Goal: Task Accomplishment & Management: Use online tool/utility

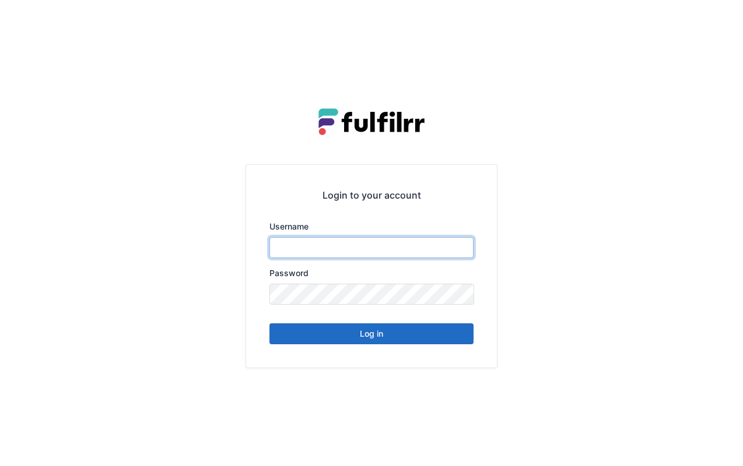
type input "*******"
click at [397, 324] on button "Log in" at bounding box center [371, 334] width 204 height 21
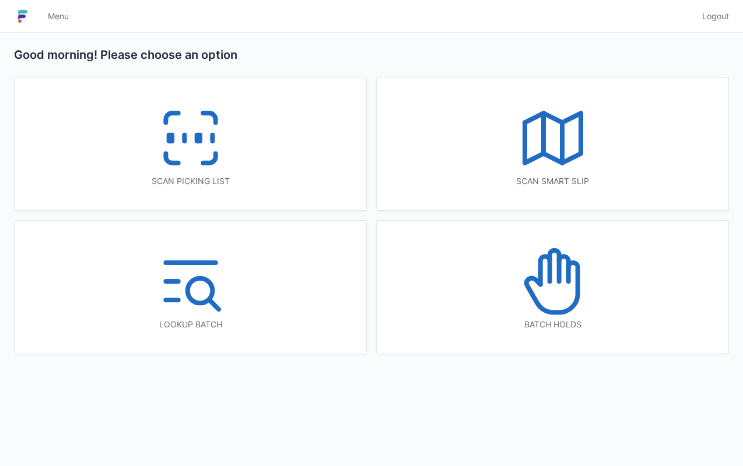
click at [205, 149] on icon at bounding box center [190, 138] width 75 height 75
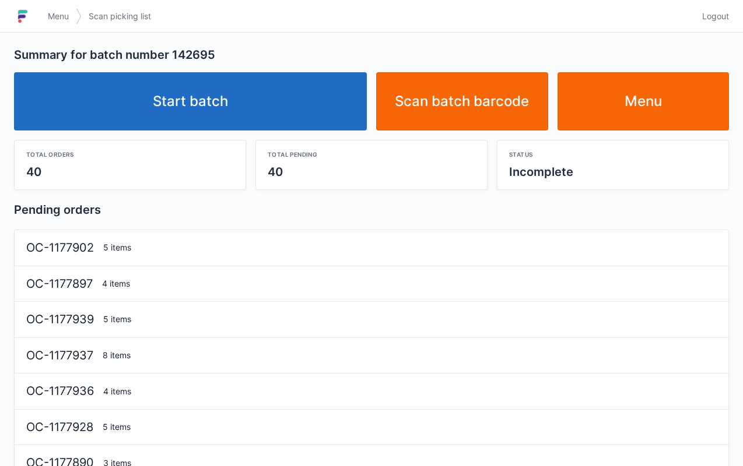
click at [250, 99] on link "Start batch" at bounding box center [190, 101] width 353 height 58
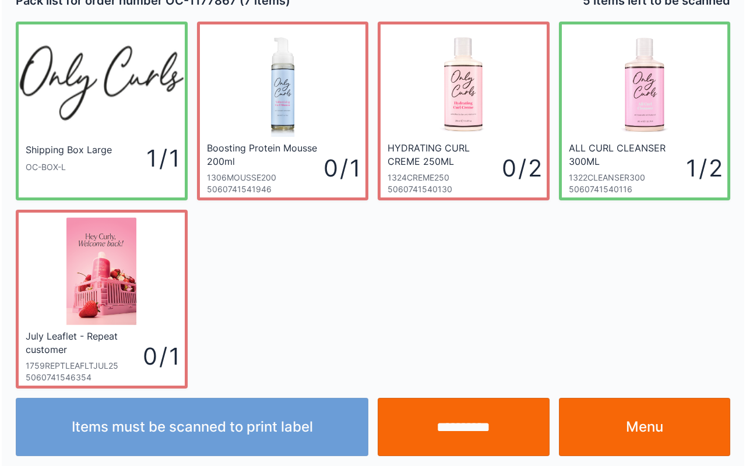
scroll to position [21, 0]
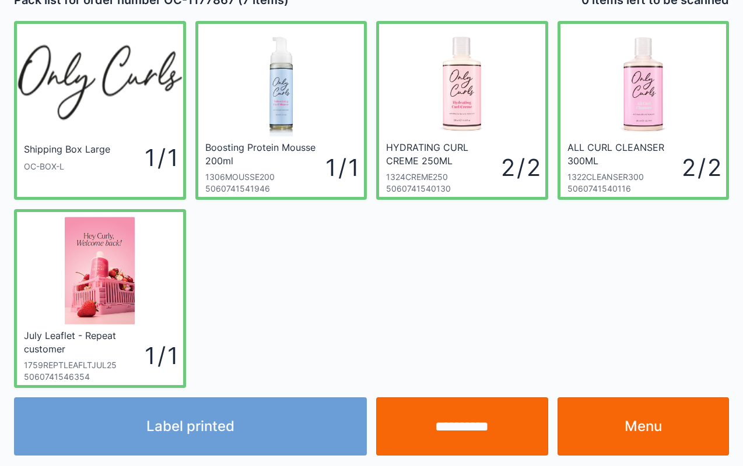
click at [444, 424] on input "**********" at bounding box center [462, 427] width 172 height 58
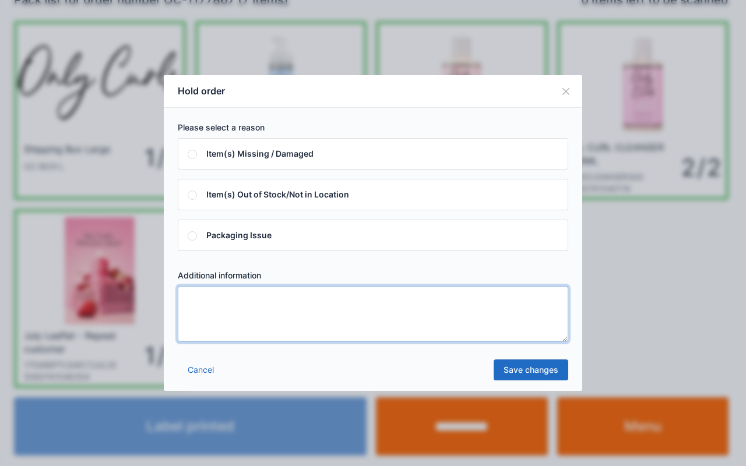
click at [523, 310] on textarea at bounding box center [373, 314] width 391 height 56
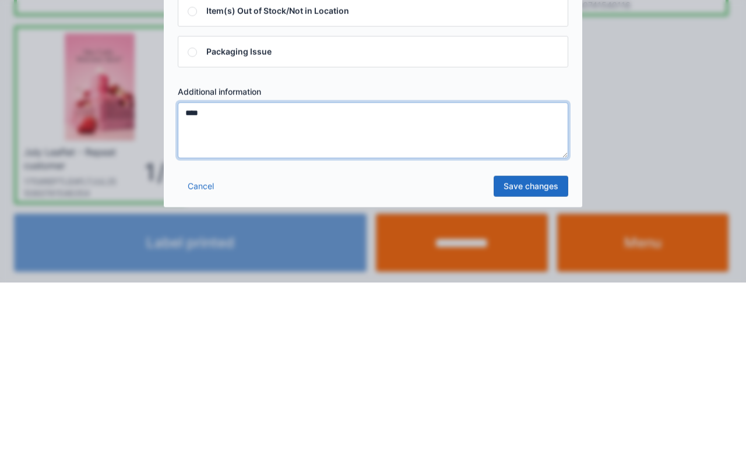
type textarea "****"
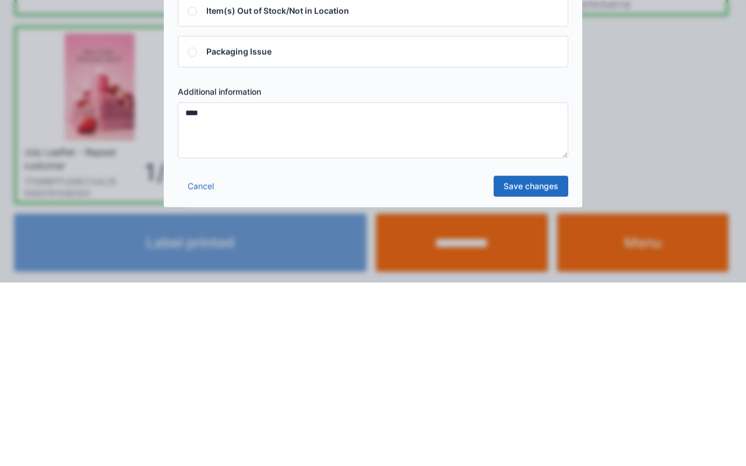
click at [525, 370] on link "Save changes" at bounding box center [531, 370] width 75 height 21
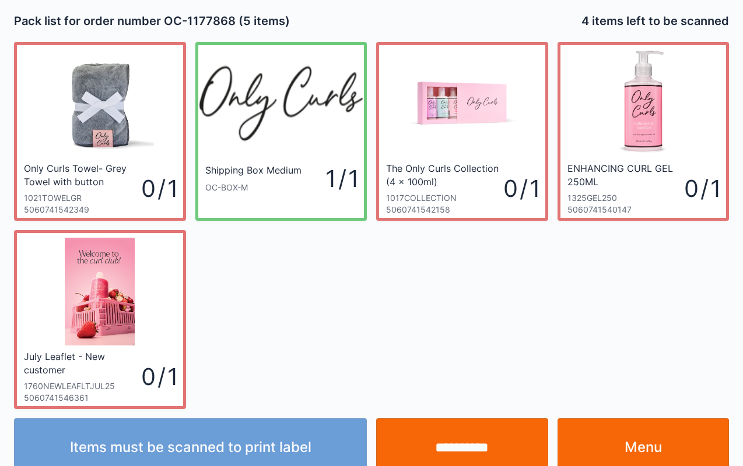
click at [635, 453] on link "Menu" at bounding box center [643, 448] width 172 height 58
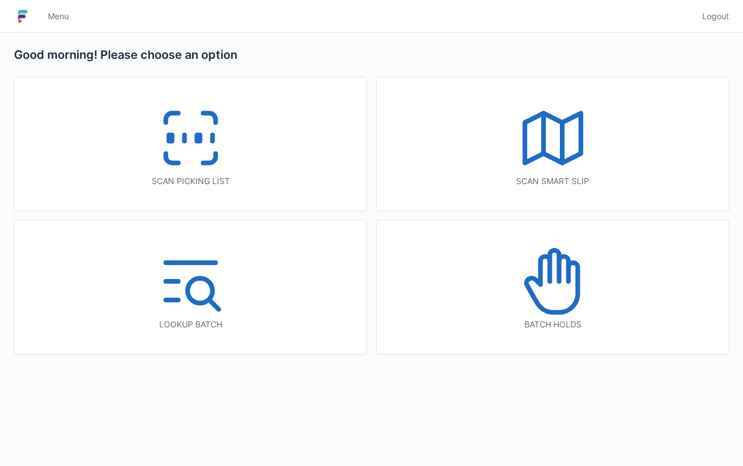
click at [574, 263] on icon at bounding box center [551, 288] width 51 height 50
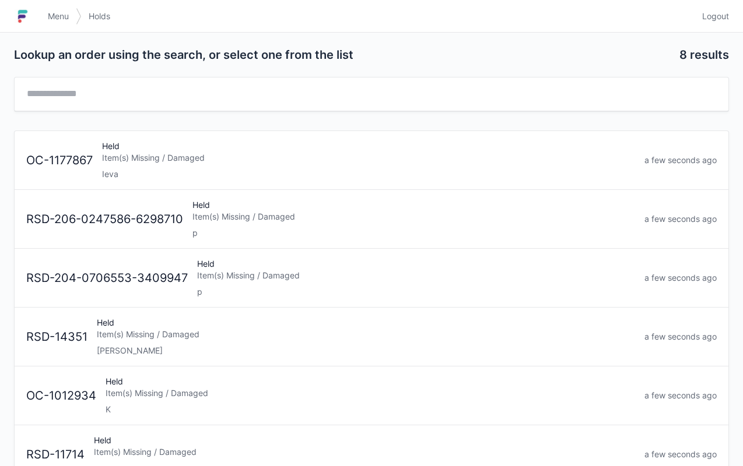
click at [195, 131] on div "OC-1177867 Held Item(s) Missing / Damaged Ieva a few seconds ago" at bounding box center [372, 155] width 700 height 49
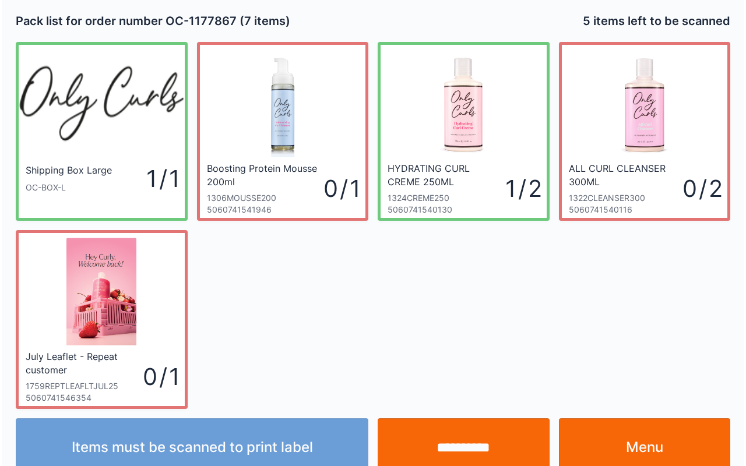
scroll to position [21, 0]
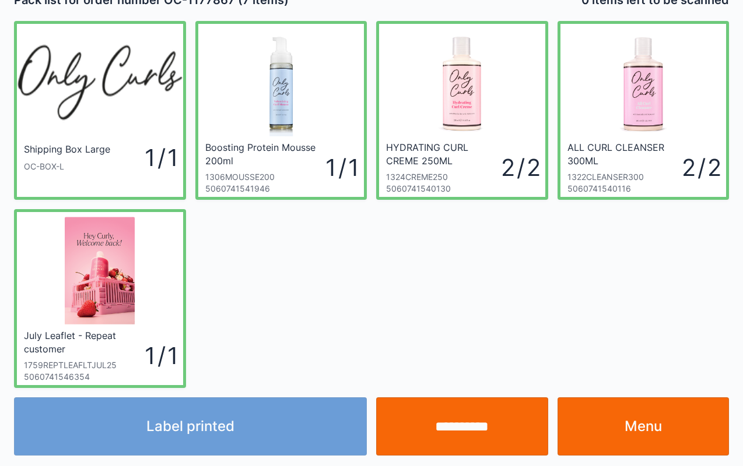
click at [488, 421] on input "**********" at bounding box center [462, 427] width 172 height 58
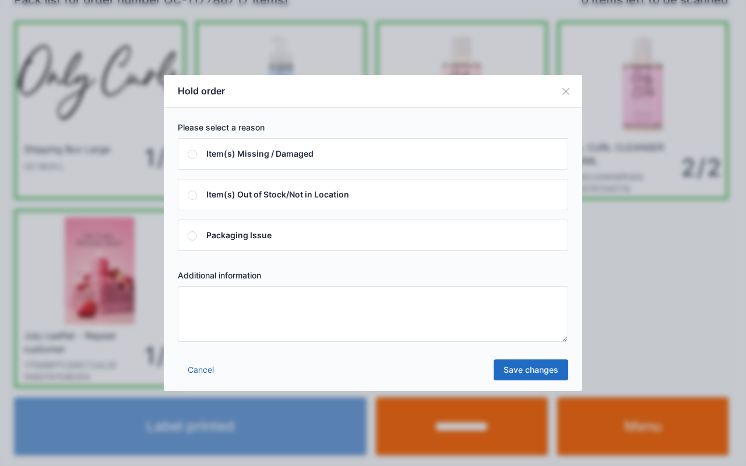
click at [461, 324] on textarea at bounding box center [373, 314] width 391 height 56
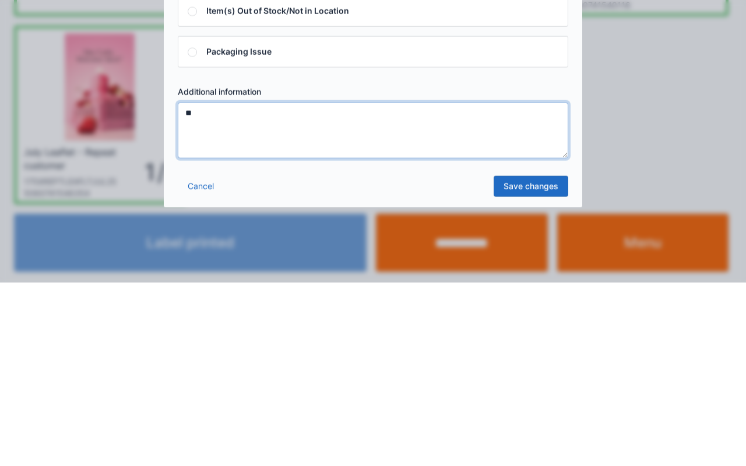
type textarea "**"
click at [524, 375] on link "Save changes" at bounding box center [531, 370] width 75 height 21
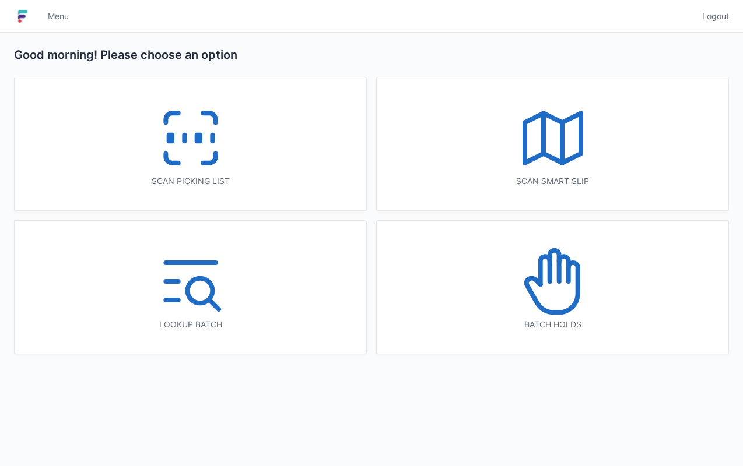
click at [198, 135] on rect at bounding box center [197, 138] width 3 height 6
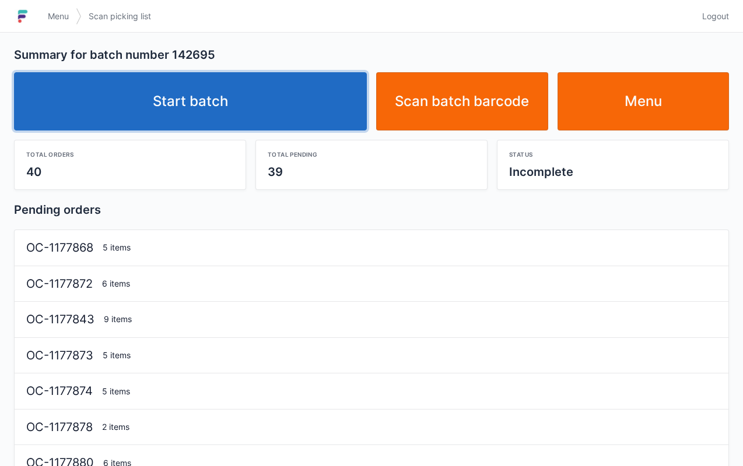
click at [180, 89] on link "Start batch" at bounding box center [190, 101] width 353 height 58
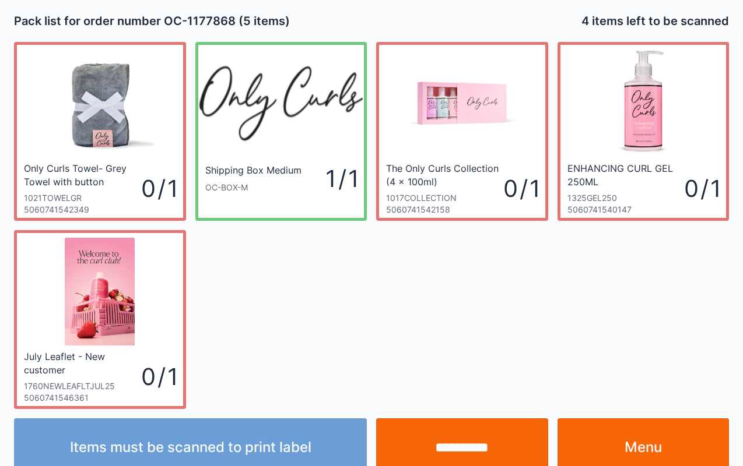
click at [632, 449] on link "Menu" at bounding box center [643, 448] width 172 height 58
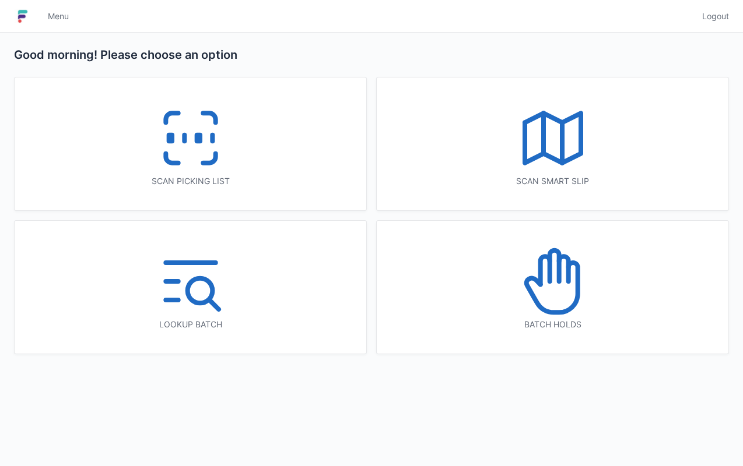
click at [557, 272] on icon at bounding box center [553, 266] width 9 height 31
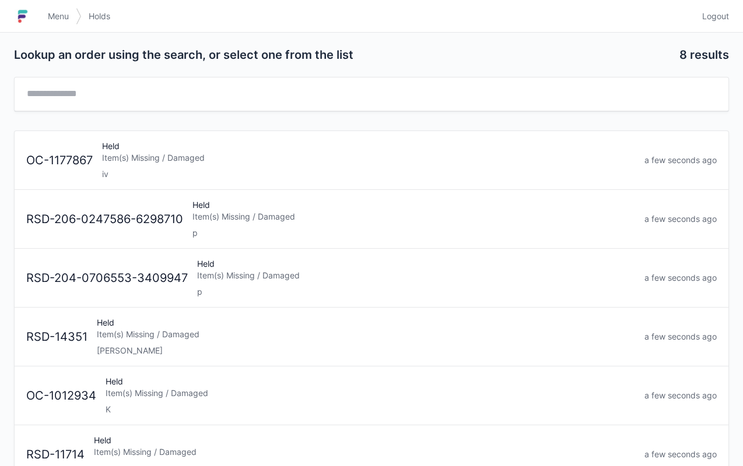
click at [217, 145] on div "Held Item(s) Missing / Damaged iv" at bounding box center [368, 160] width 542 height 40
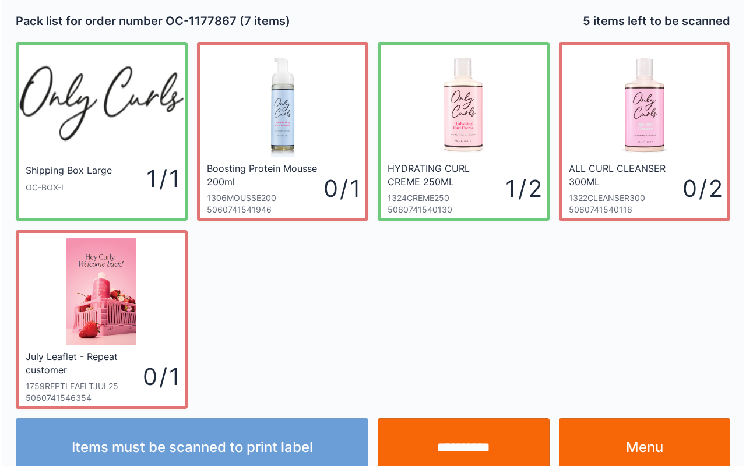
scroll to position [21, 0]
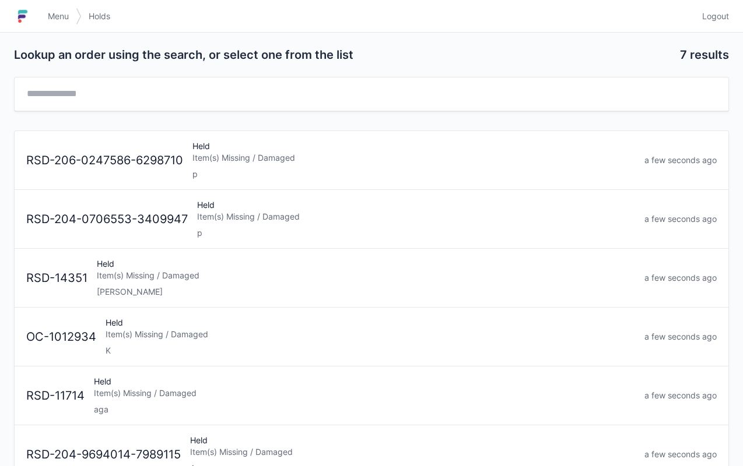
click at [48, 21] on span "Menu" at bounding box center [58, 16] width 21 height 12
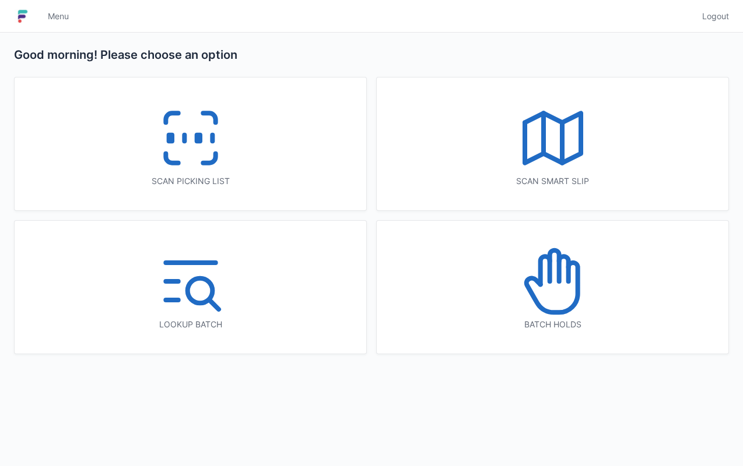
click at [176, 118] on icon at bounding box center [190, 138] width 75 height 75
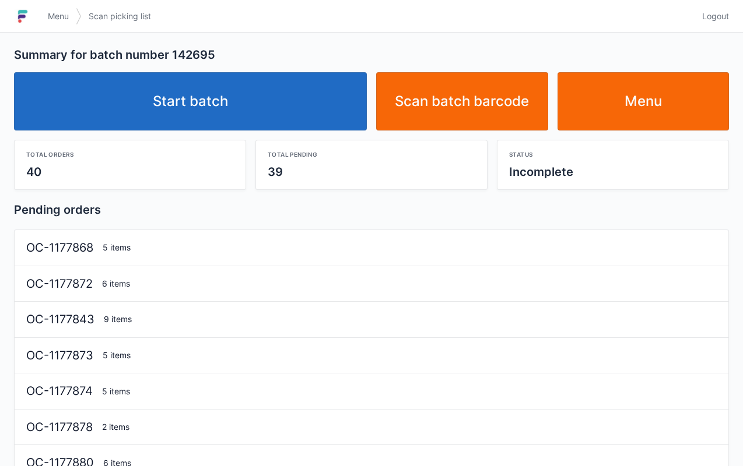
click at [213, 97] on link "Start batch" at bounding box center [190, 101] width 353 height 58
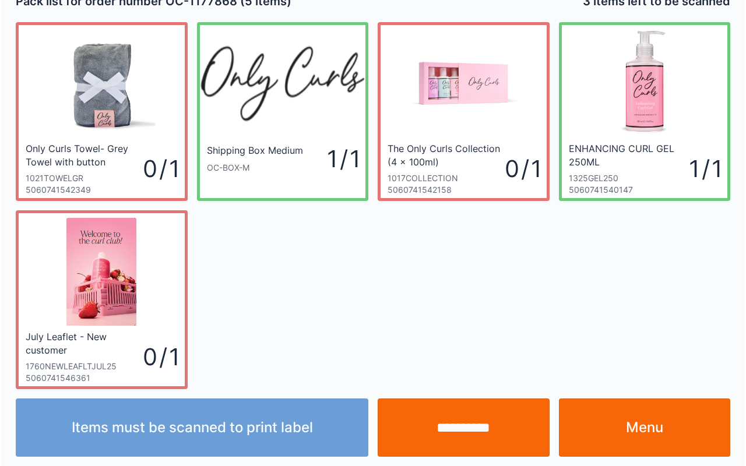
scroll to position [21, 0]
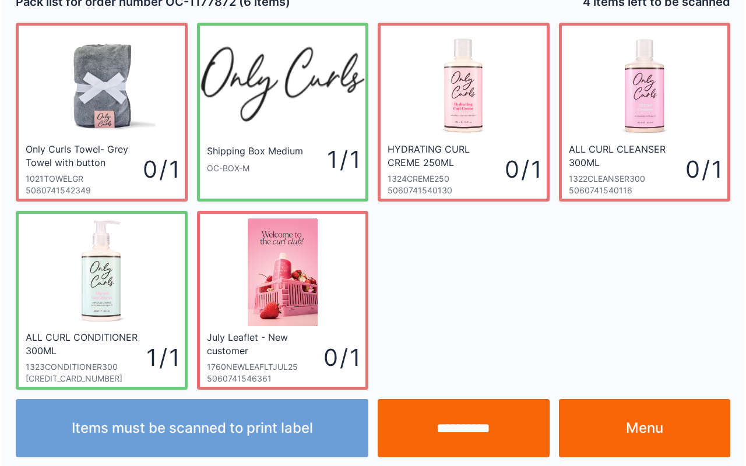
scroll to position [21, 0]
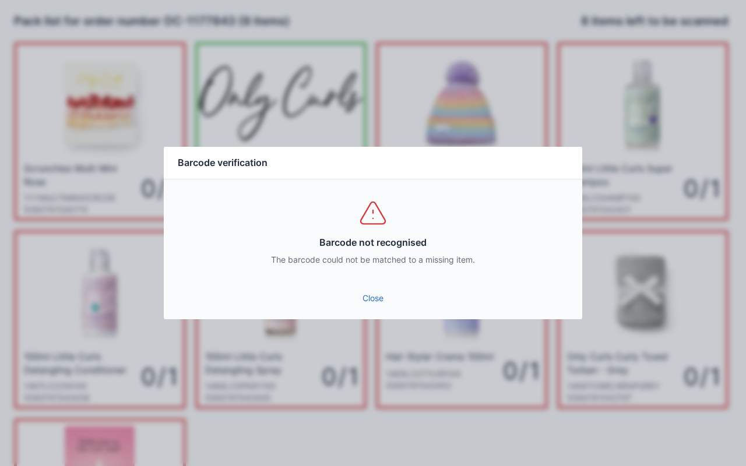
click at [366, 291] on link "Close" at bounding box center [373, 298] width 400 height 21
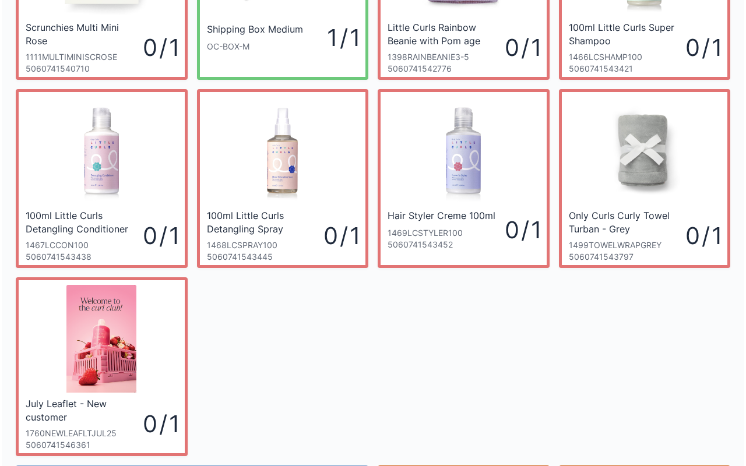
scroll to position [209, 0]
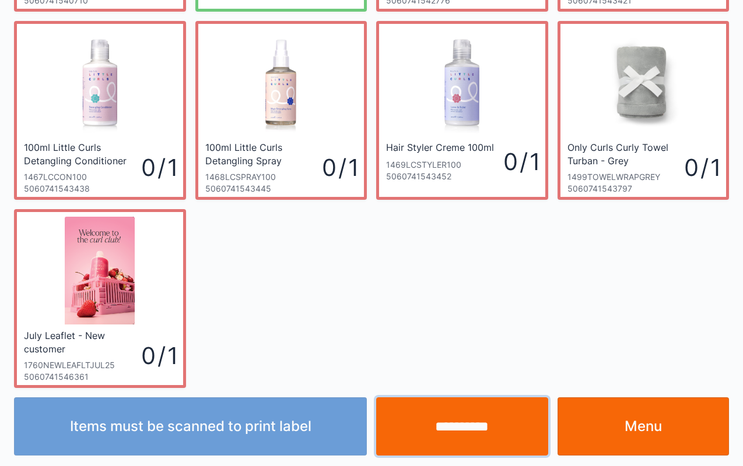
click at [450, 434] on input "**********" at bounding box center [462, 427] width 172 height 58
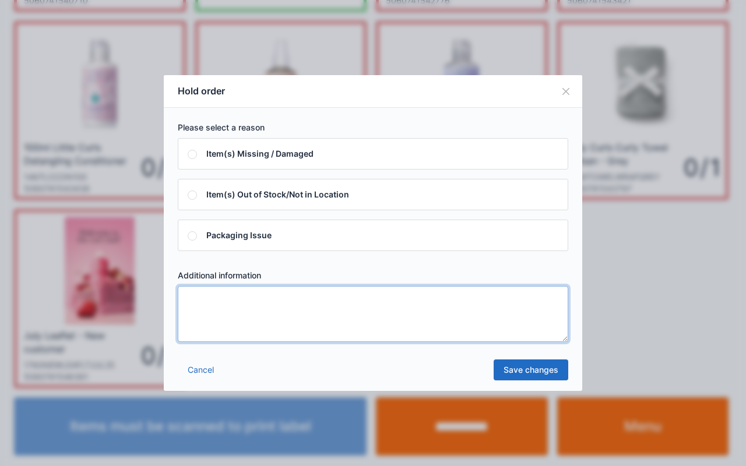
click at [457, 315] on textarea at bounding box center [373, 314] width 391 height 56
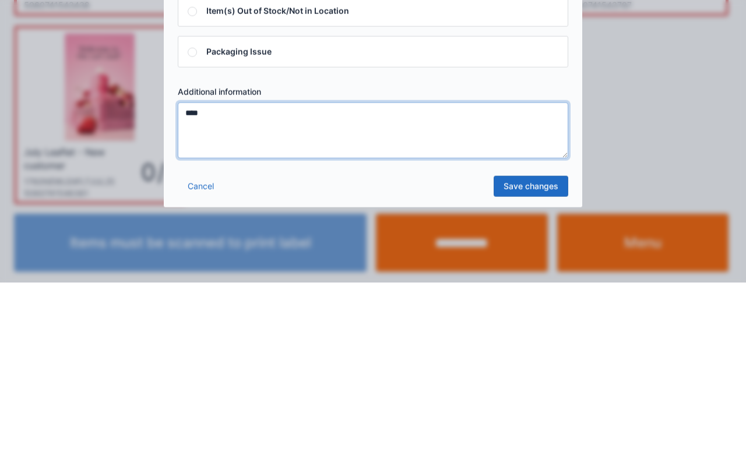
type textarea "****"
click at [534, 371] on link "Save changes" at bounding box center [531, 370] width 75 height 21
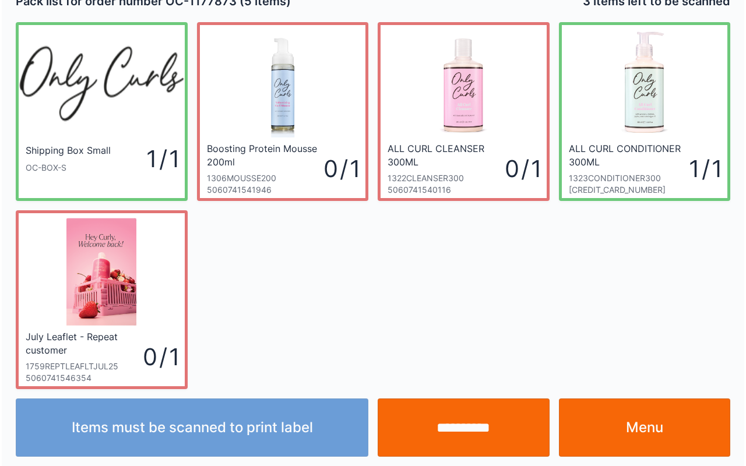
scroll to position [21, 0]
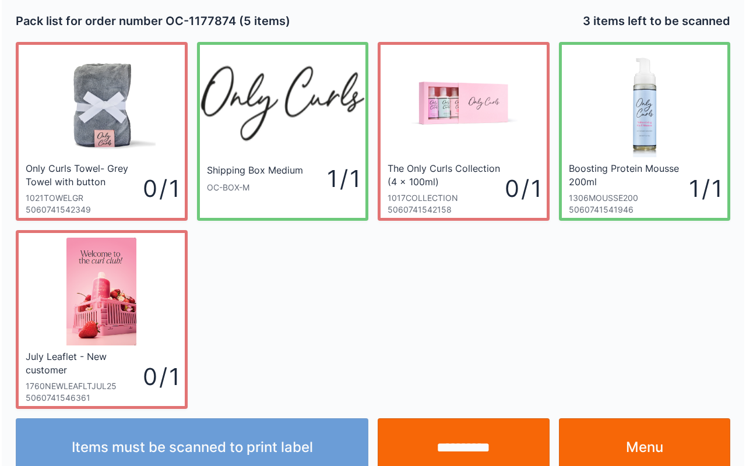
scroll to position [21, 0]
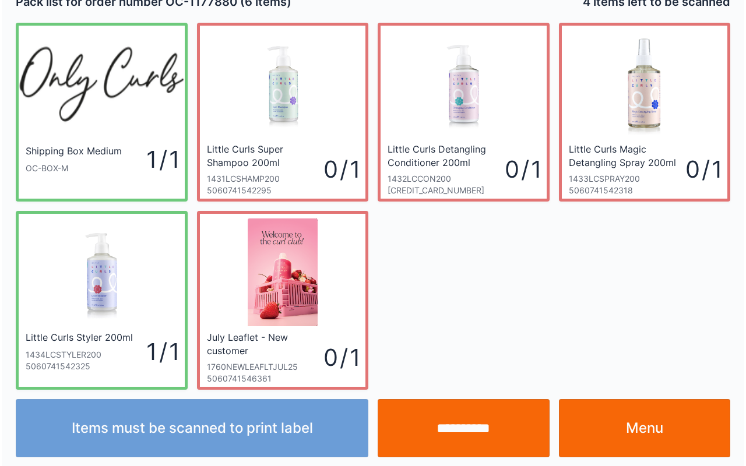
scroll to position [21, 0]
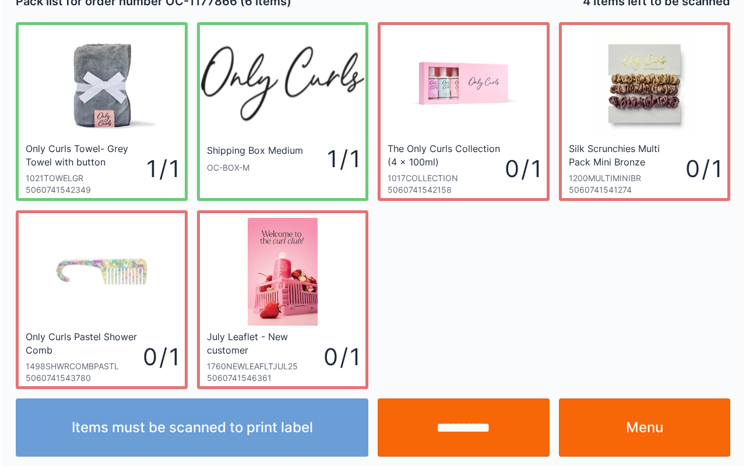
scroll to position [21, 0]
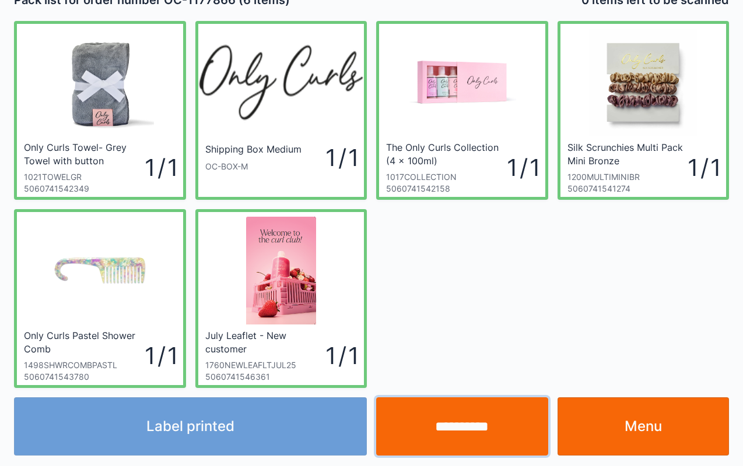
click at [462, 435] on input "**********" at bounding box center [462, 427] width 172 height 58
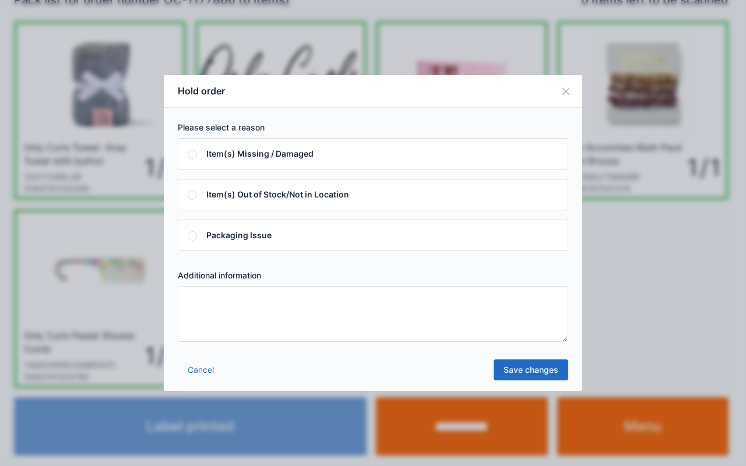
click at [568, 97] on button "Close" at bounding box center [566, 91] width 33 height 33
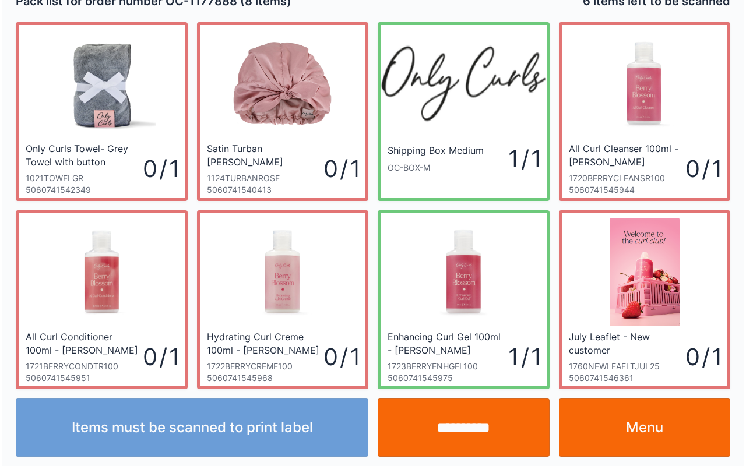
scroll to position [21, 0]
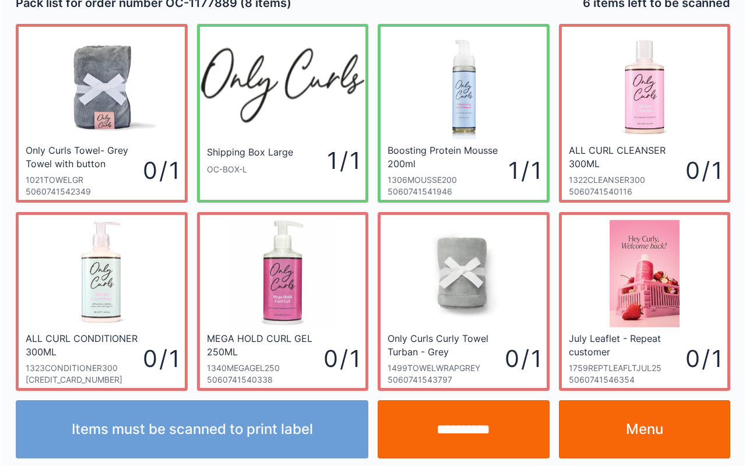
scroll to position [21, 0]
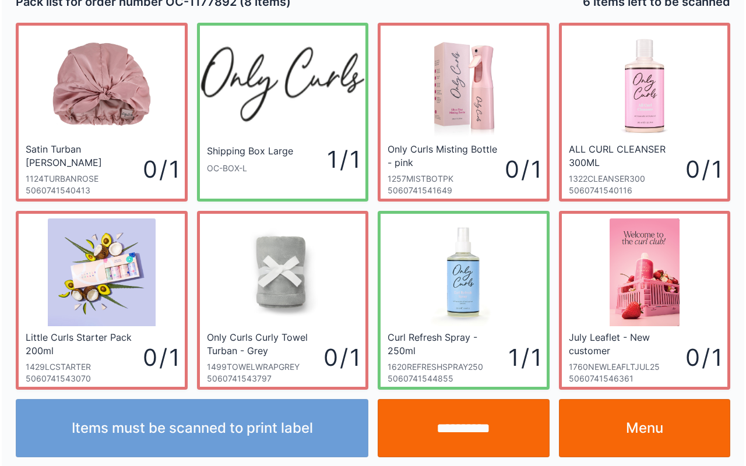
scroll to position [21, 0]
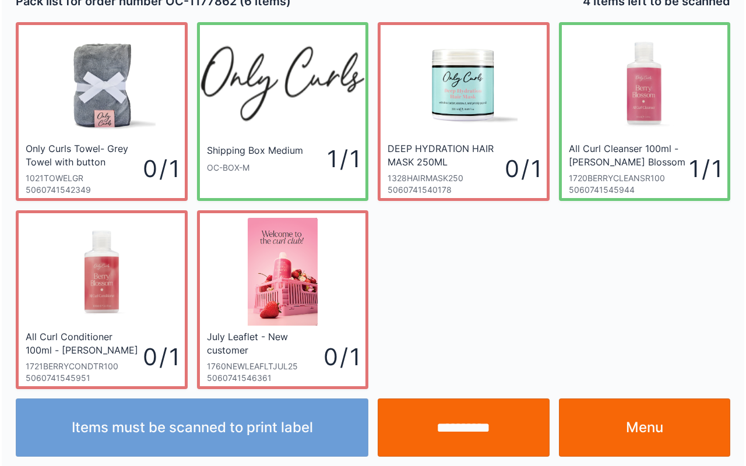
scroll to position [21, 0]
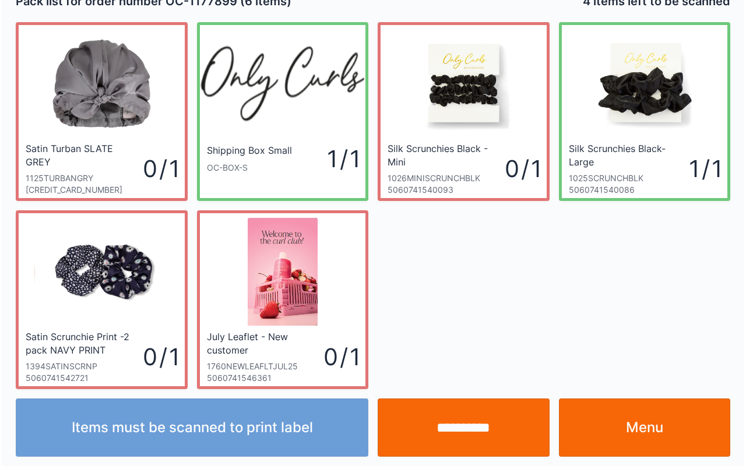
scroll to position [21, 0]
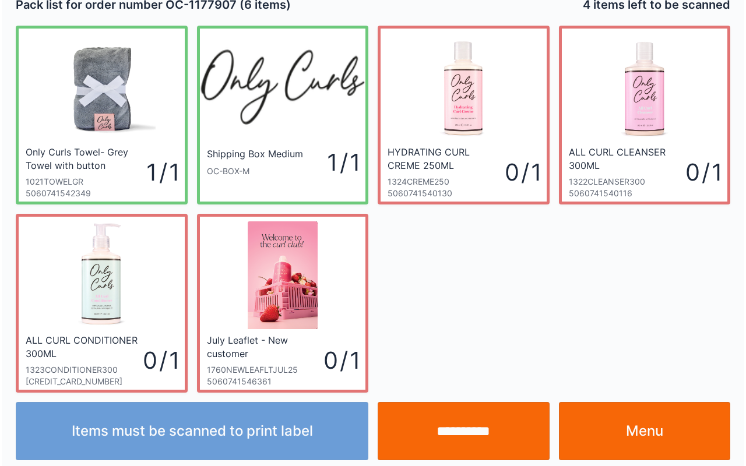
scroll to position [21, 0]
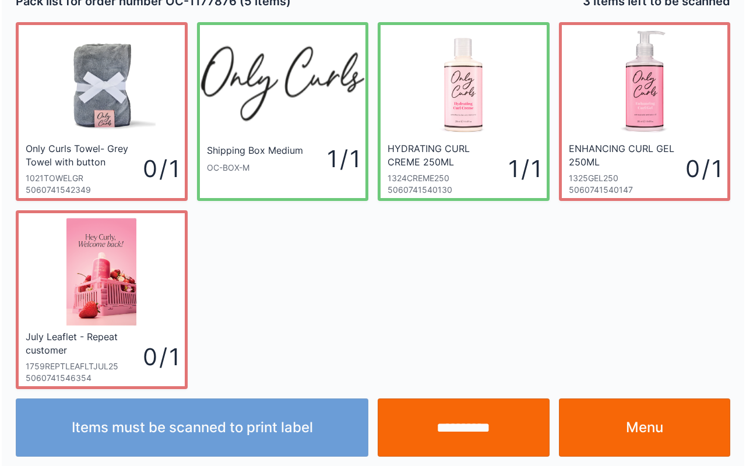
scroll to position [21, 0]
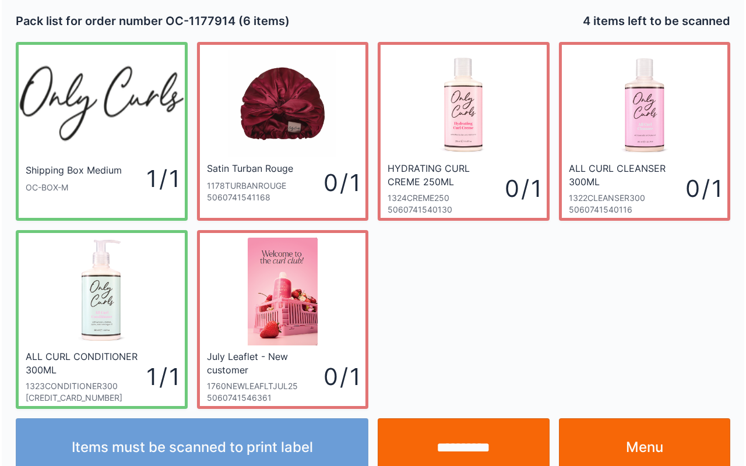
scroll to position [21, 0]
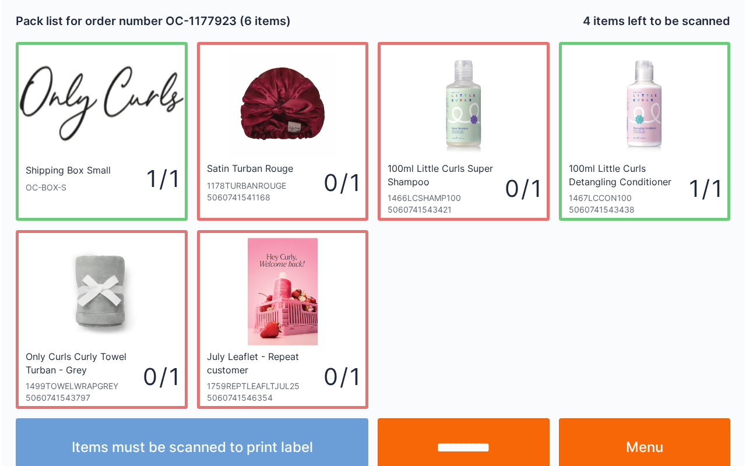
scroll to position [21, 0]
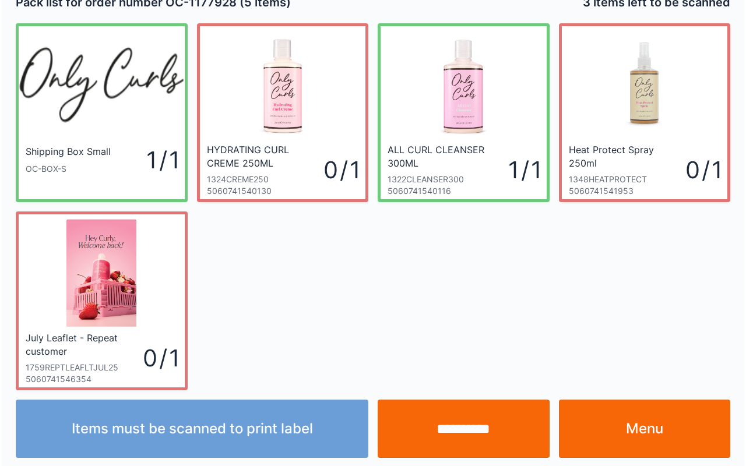
scroll to position [21, 0]
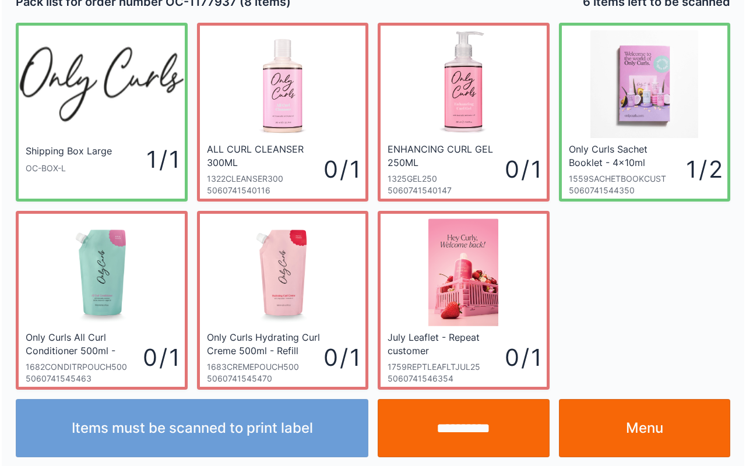
scroll to position [21, 0]
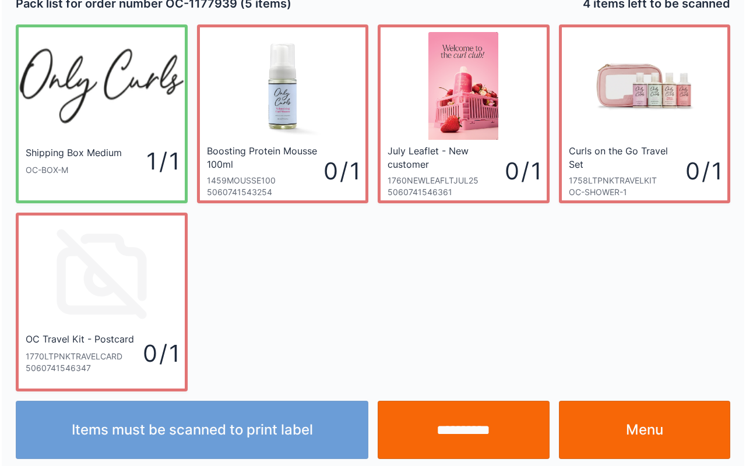
scroll to position [21, 0]
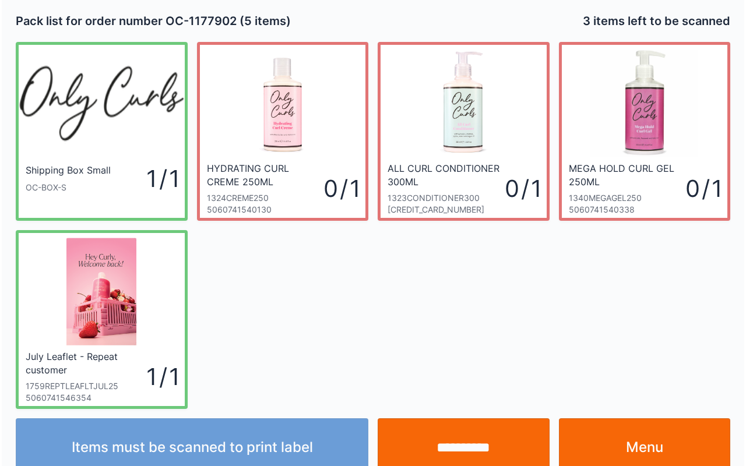
scroll to position [21, 0]
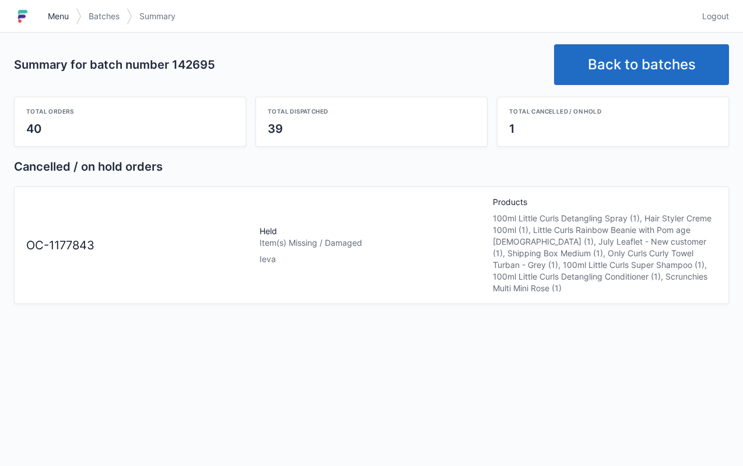
click at [58, 19] on span "Menu" at bounding box center [58, 16] width 21 height 12
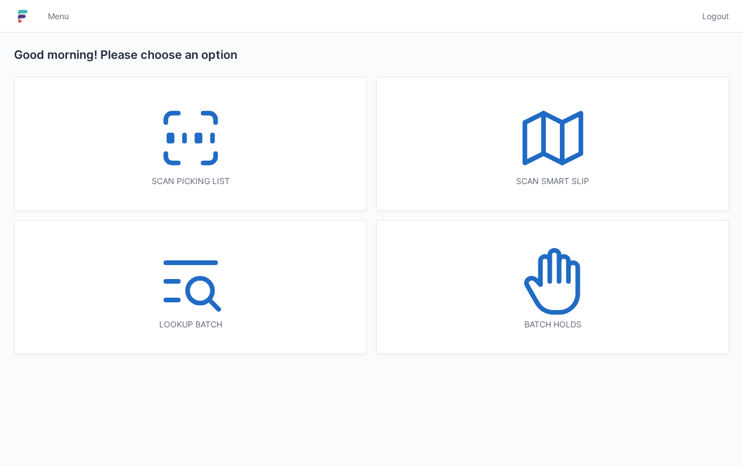
click at [567, 288] on icon at bounding box center [552, 281] width 75 height 75
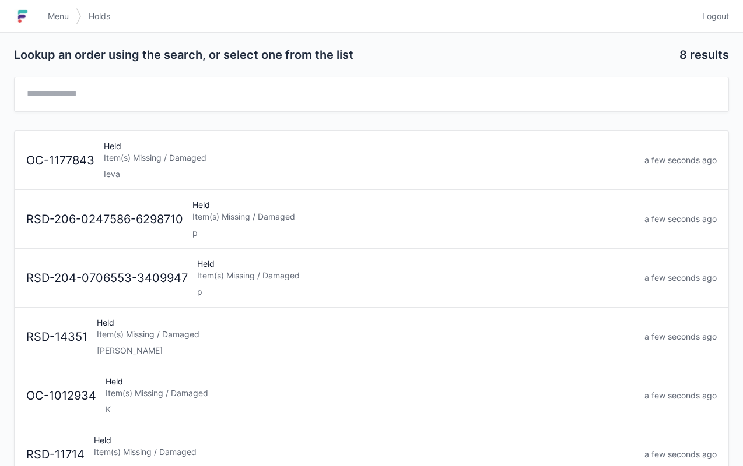
click at [172, 149] on div "Held Item(s) Missing / Damaged Ieva" at bounding box center [369, 160] width 540 height 40
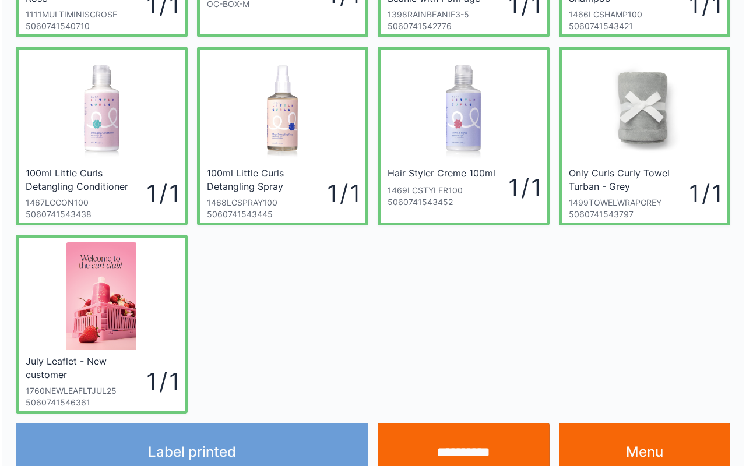
scroll to position [187, 0]
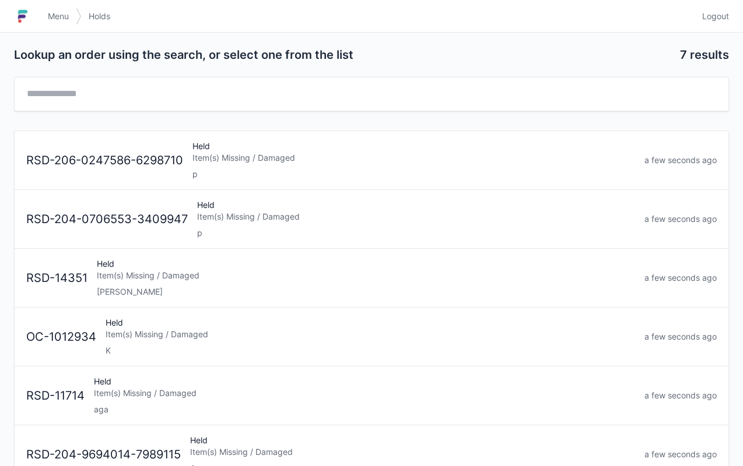
click at [58, 10] on span "Menu" at bounding box center [58, 16] width 21 height 12
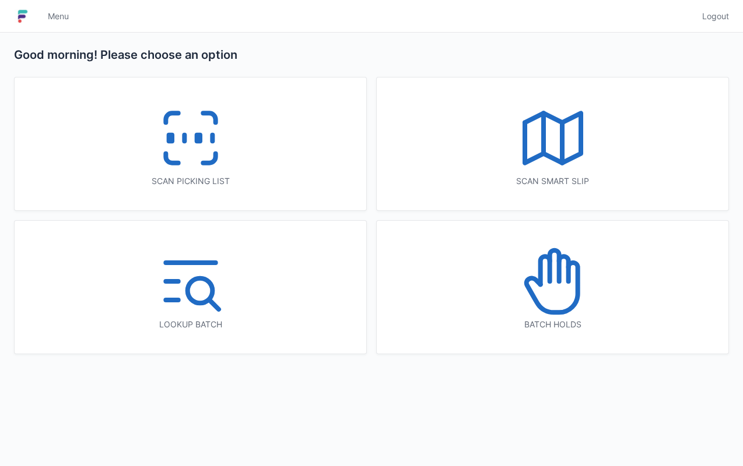
click at [195, 146] on icon at bounding box center [190, 138] width 75 height 75
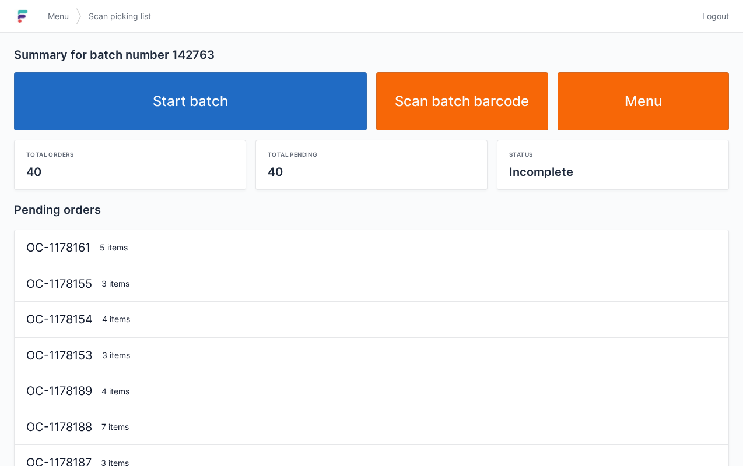
click at [193, 95] on link "Start batch" at bounding box center [190, 101] width 353 height 58
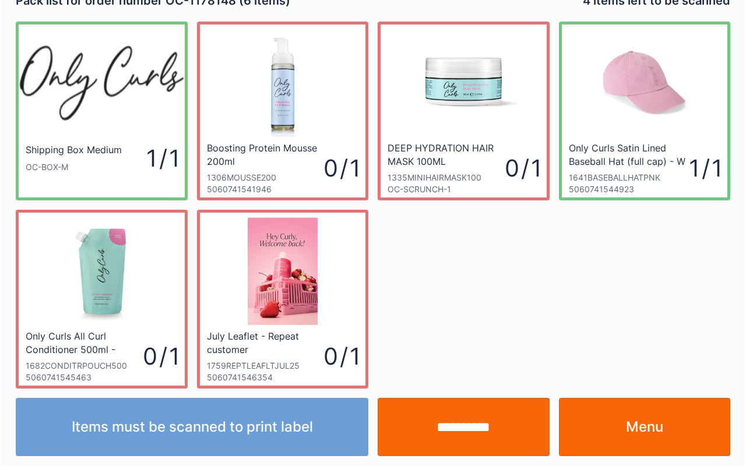
scroll to position [21, 0]
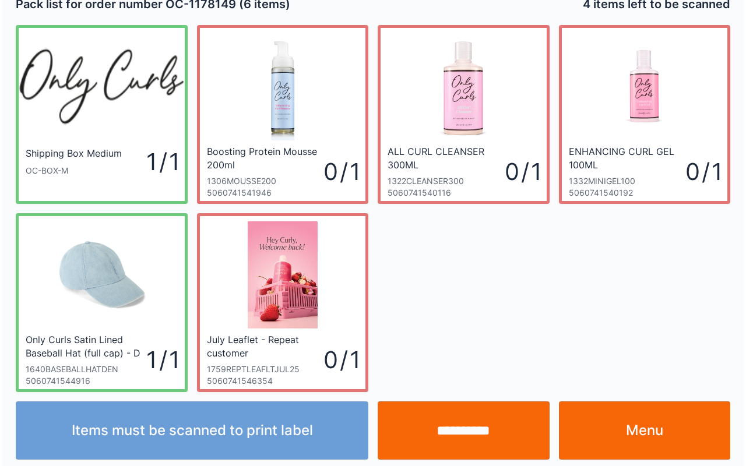
scroll to position [21, 0]
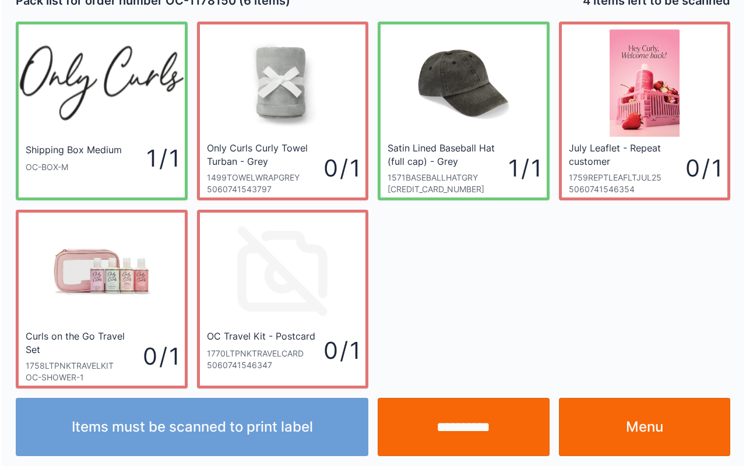
scroll to position [21, 0]
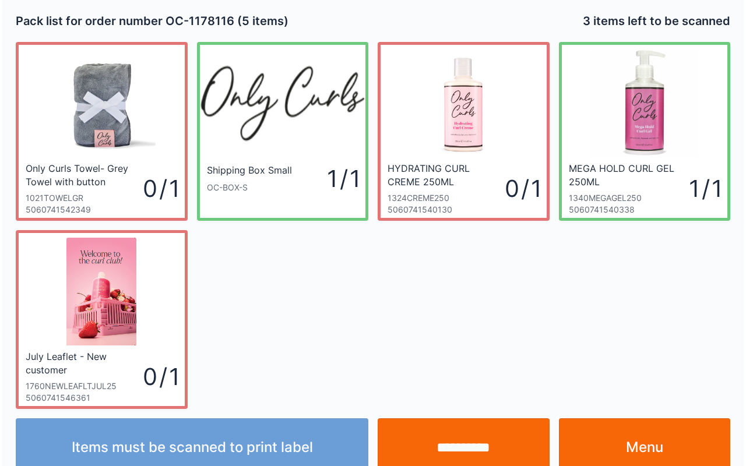
scroll to position [21, 0]
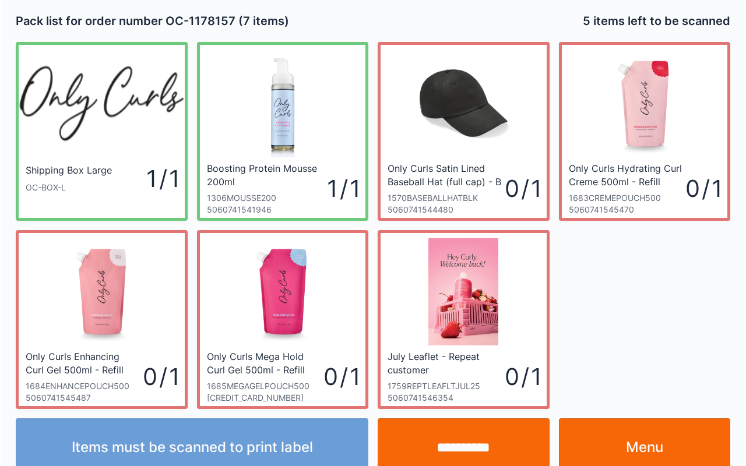
scroll to position [21, 0]
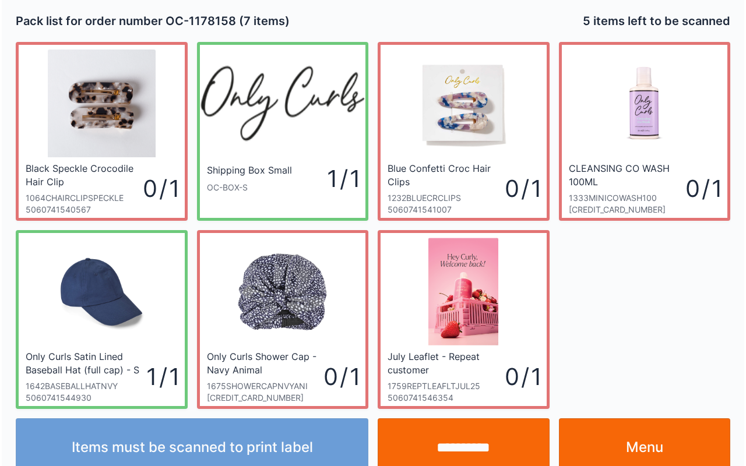
scroll to position [21, 0]
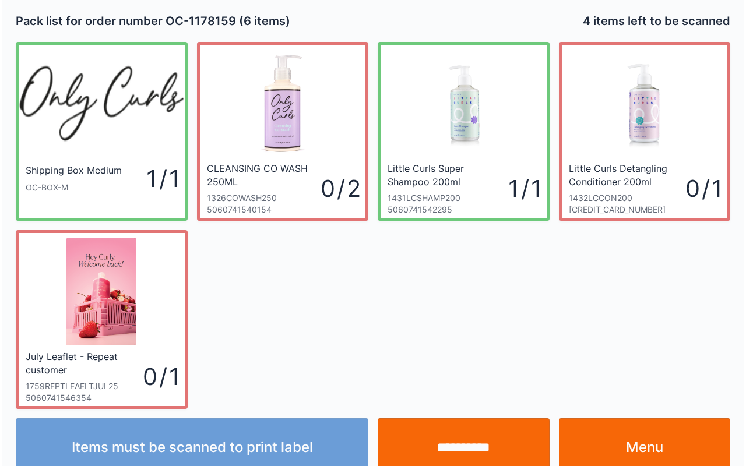
scroll to position [21, 0]
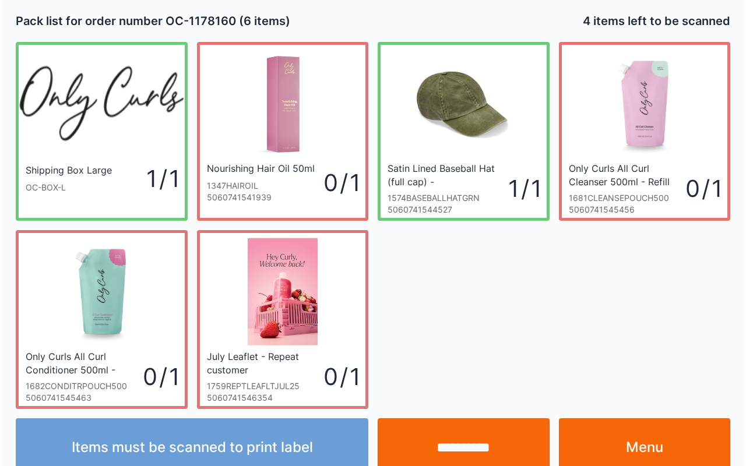
scroll to position [21, 0]
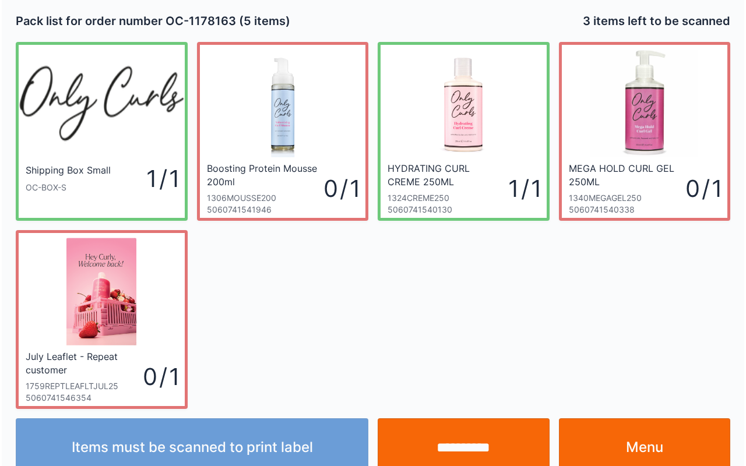
scroll to position [21, 0]
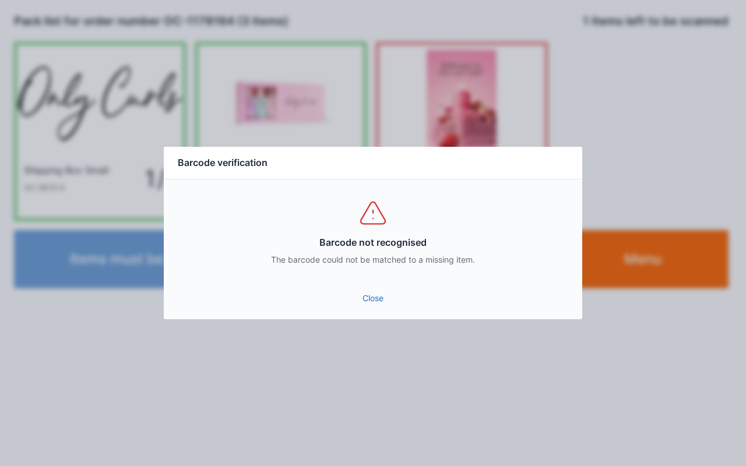
click at [357, 298] on link "Close" at bounding box center [373, 298] width 400 height 21
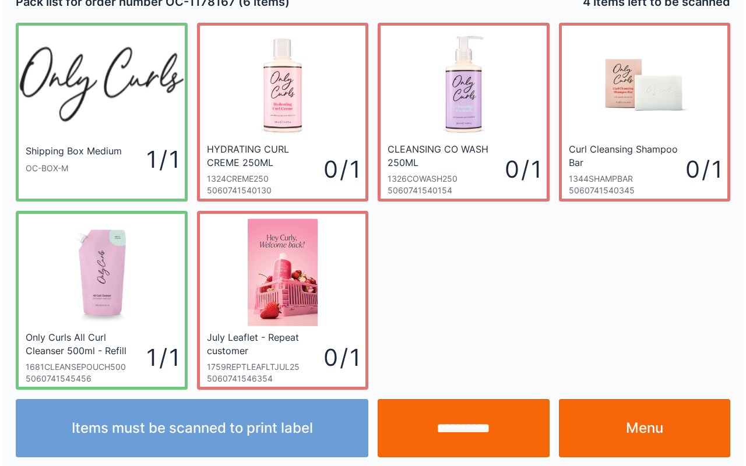
scroll to position [21, 0]
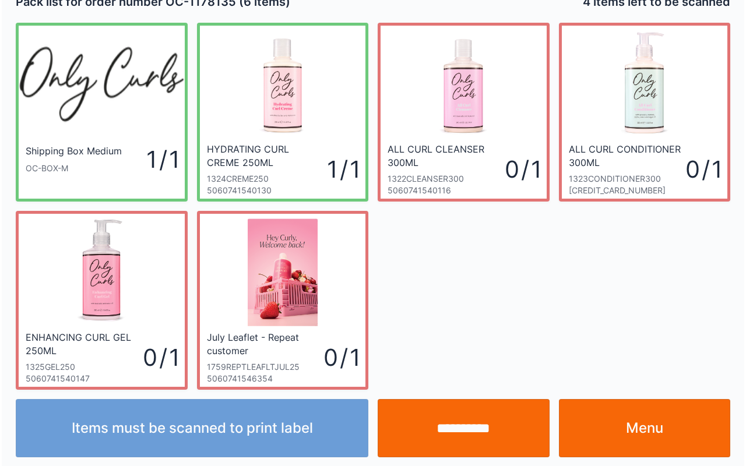
scroll to position [21, 0]
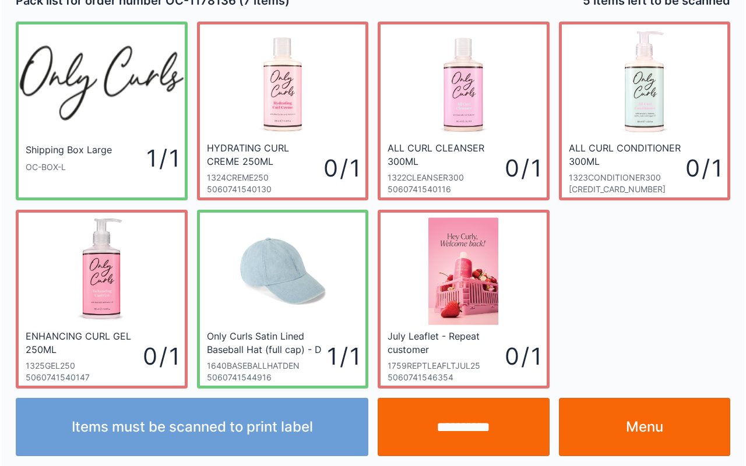
scroll to position [21, 0]
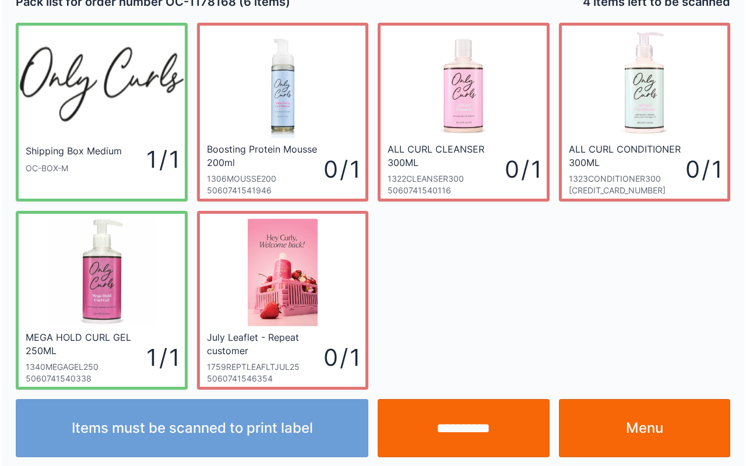
scroll to position [21, 0]
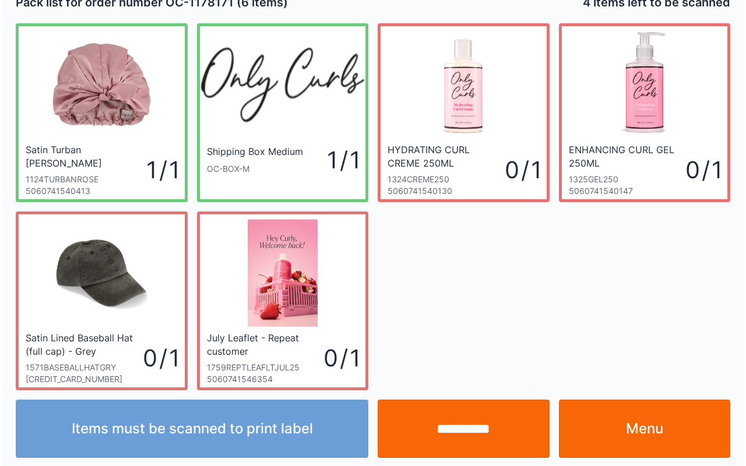
scroll to position [21, 0]
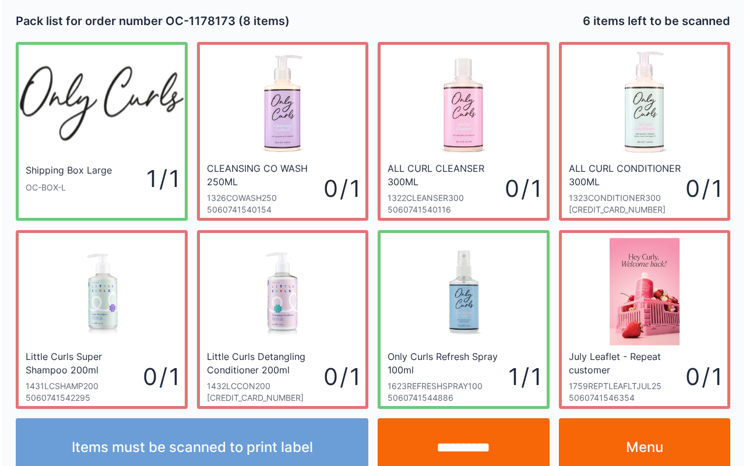
scroll to position [21, 0]
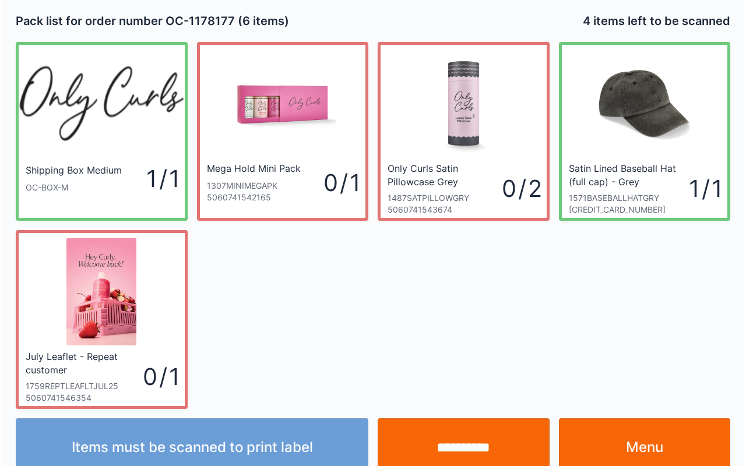
scroll to position [21, 0]
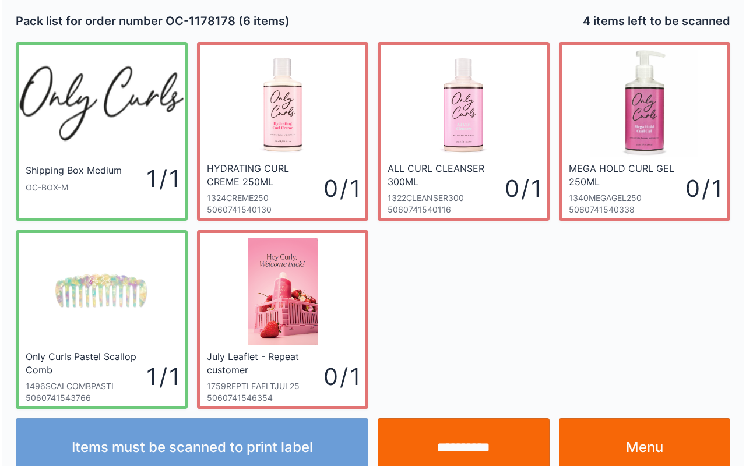
scroll to position [21, 0]
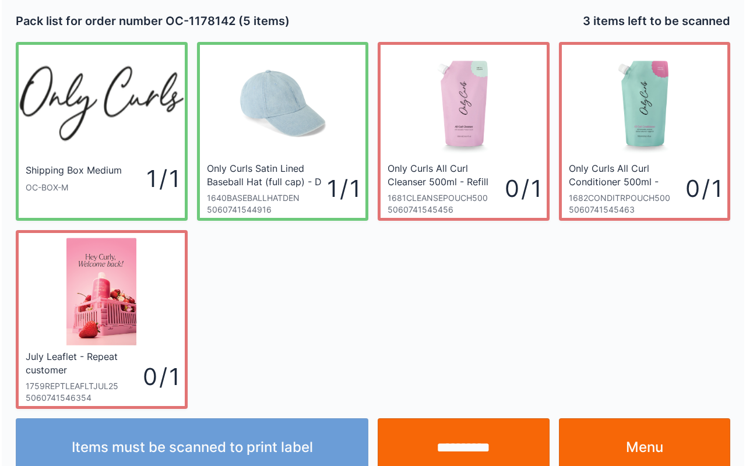
scroll to position [21, 0]
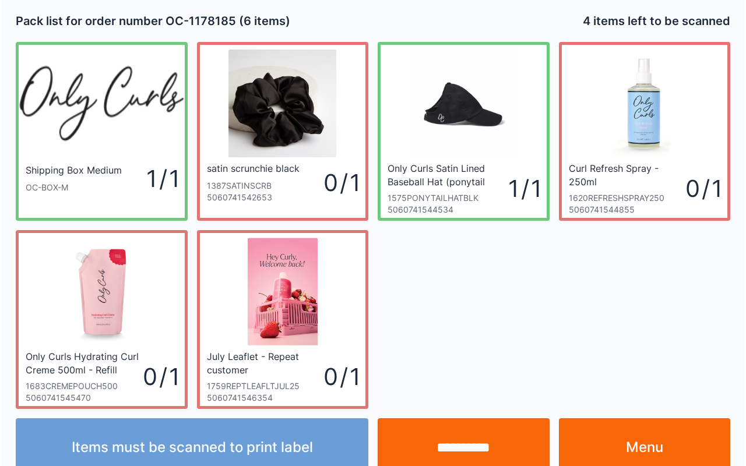
scroll to position [21, 0]
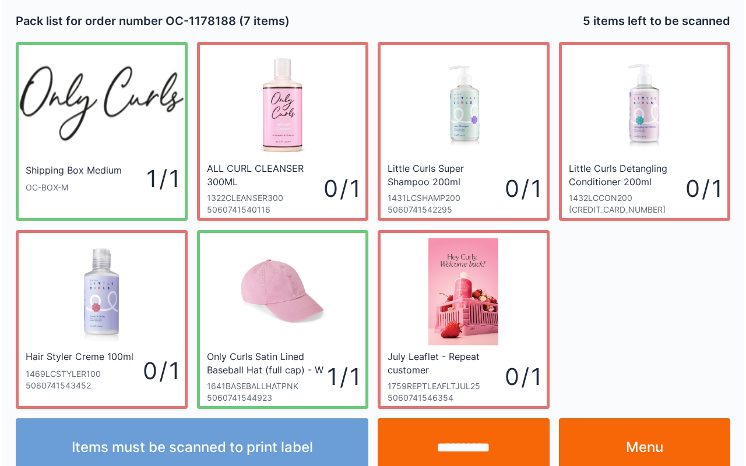
scroll to position [21, 0]
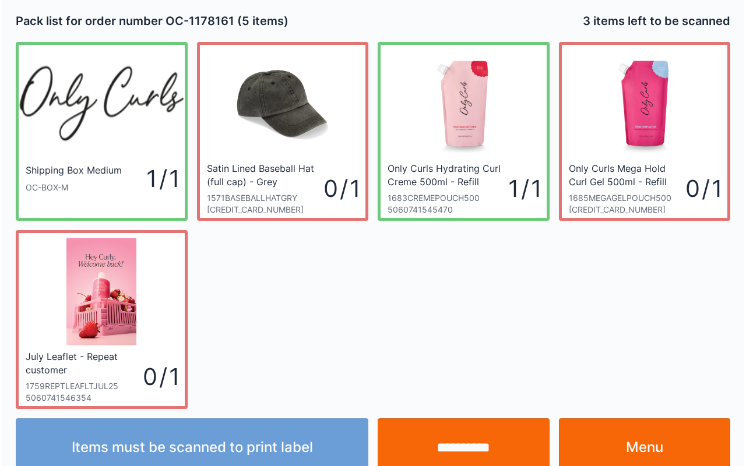
scroll to position [21, 0]
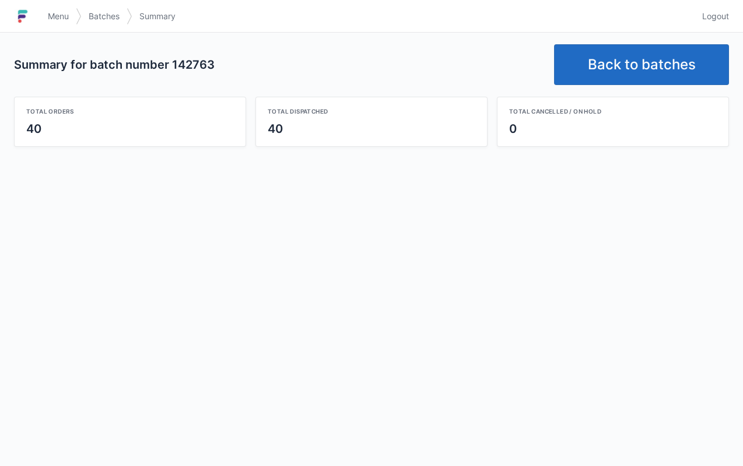
click at [630, 62] on link "Back to batches" at bounding box center [641, 64] width 175 height 41
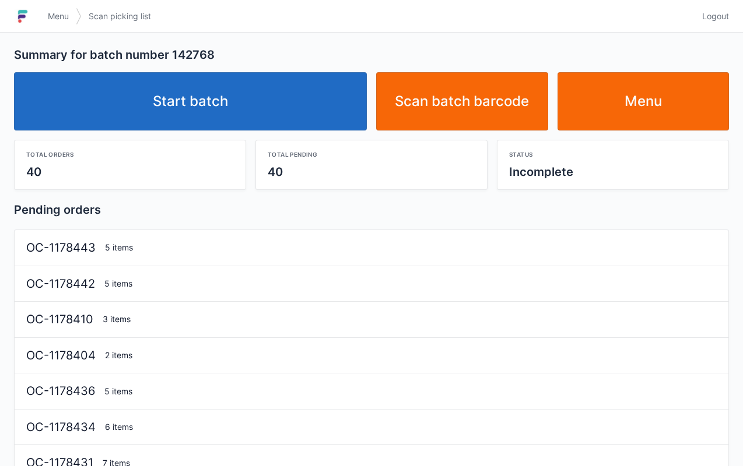
click at [229, 96] on link "Start batch" at bounding box center [190, 101] width 353 height 58
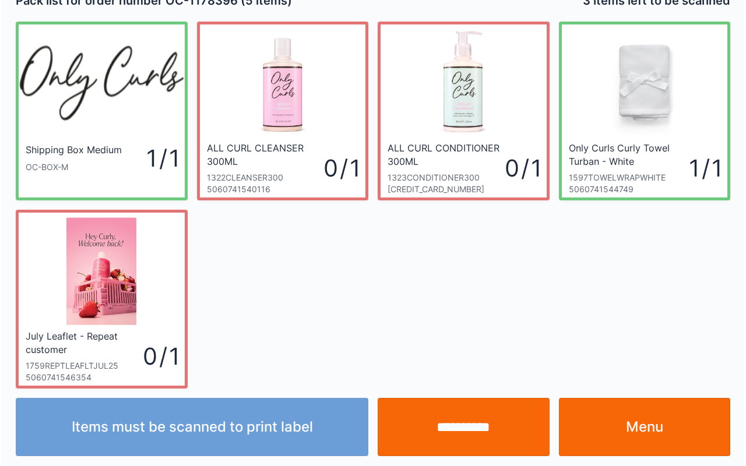
scroll to position [21, 0]
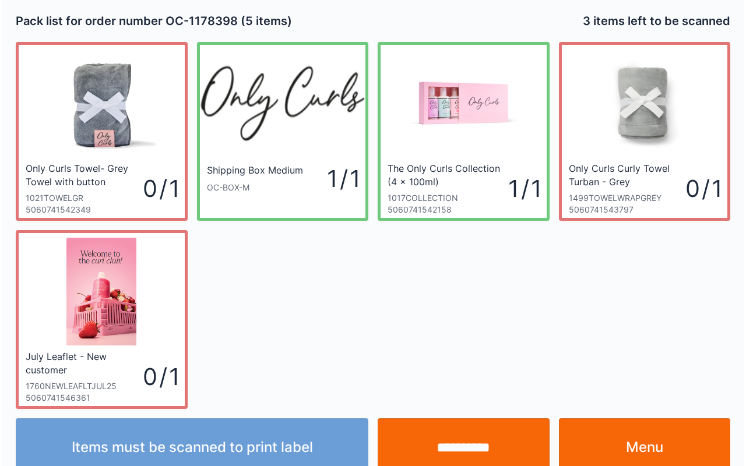
scroll to position [21, 0]
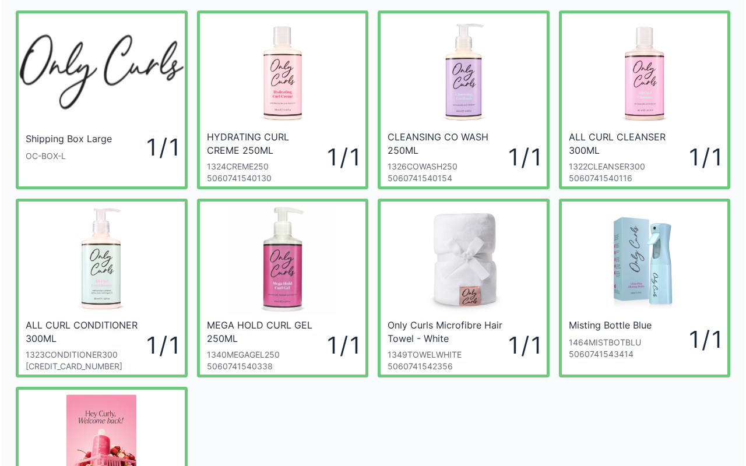
scroll to position [55, 0]
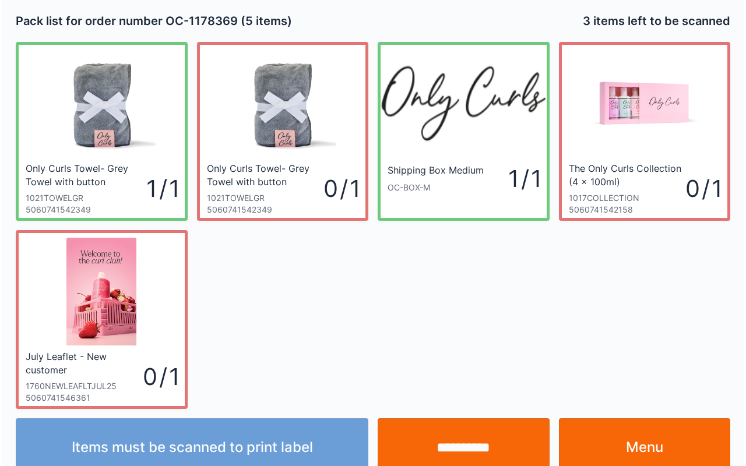
scroll to position [21, 0]
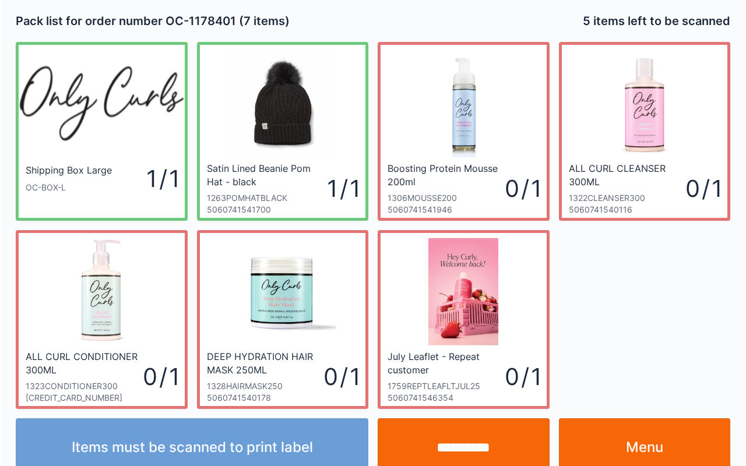
scroll to position [21, 0]
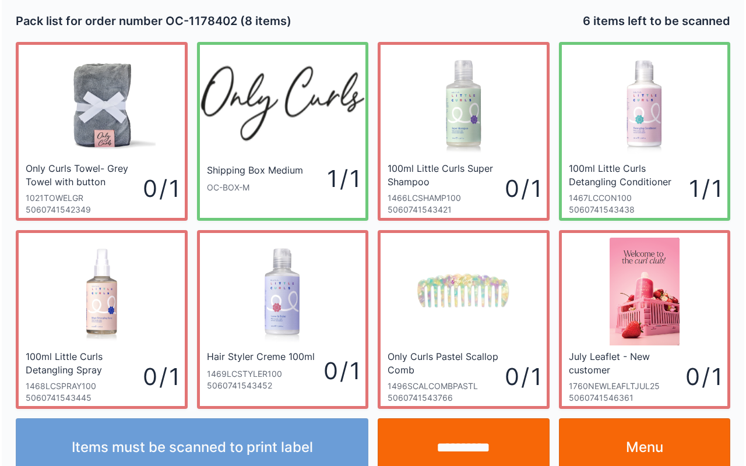
scroll to position [21, 0]
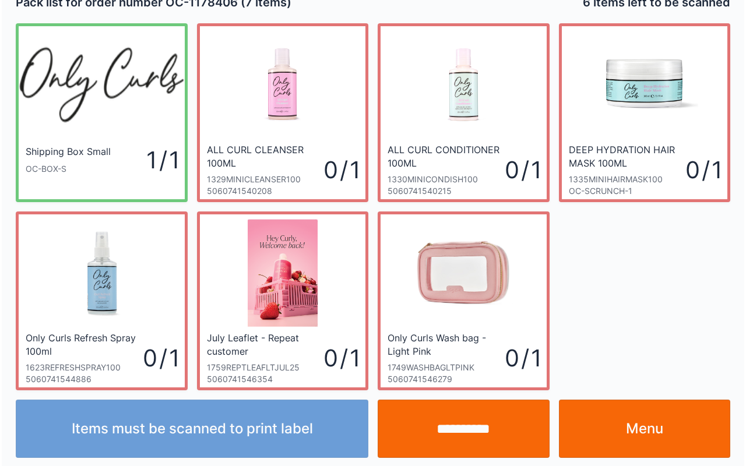
scroll to position [21, 0]
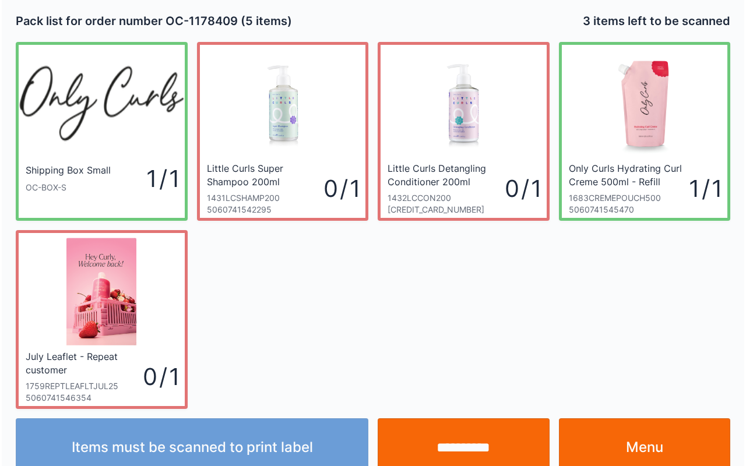
scroll to position [21, 0]
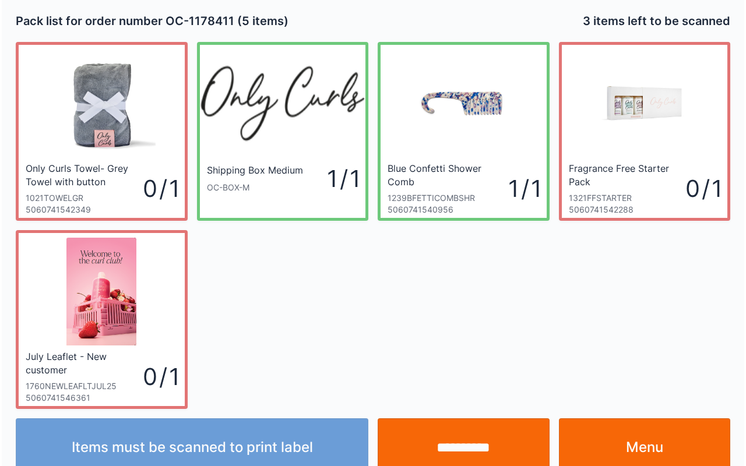
scroll to position [21, 0]
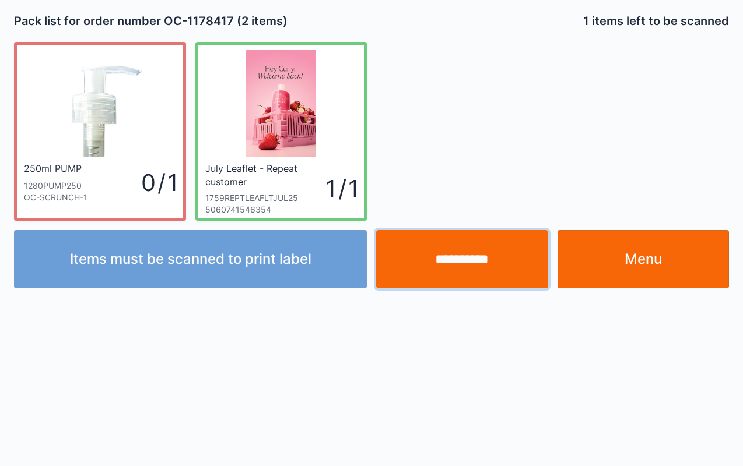
click at [445, 254] on input "**********" at bounding box center [462, 259] width 172 height 58
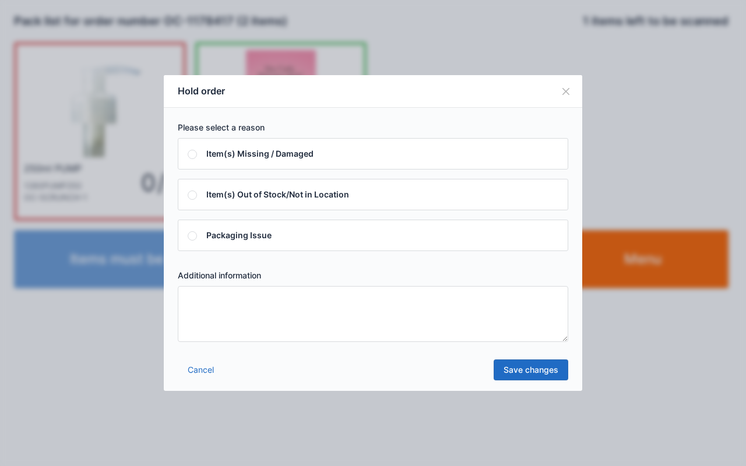
click at [390, 311] on textarea at bounding box center [373, 314] width 391 height 56
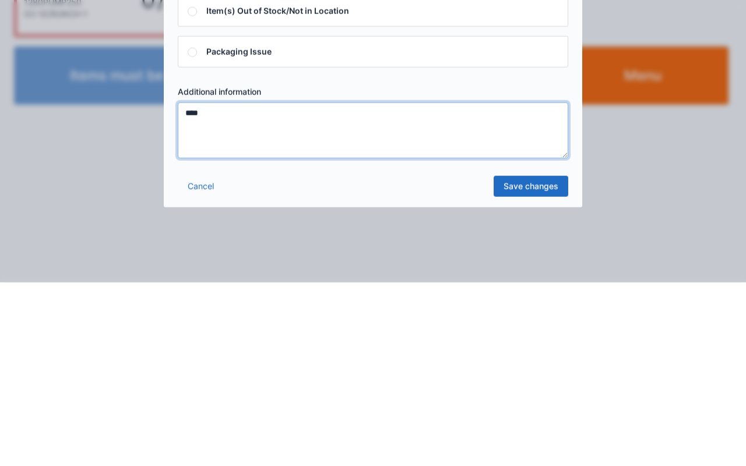
type textarea "****"
click at [524, 370] on link "Save changes" at bounding box center [531, 370] width 75 height 21
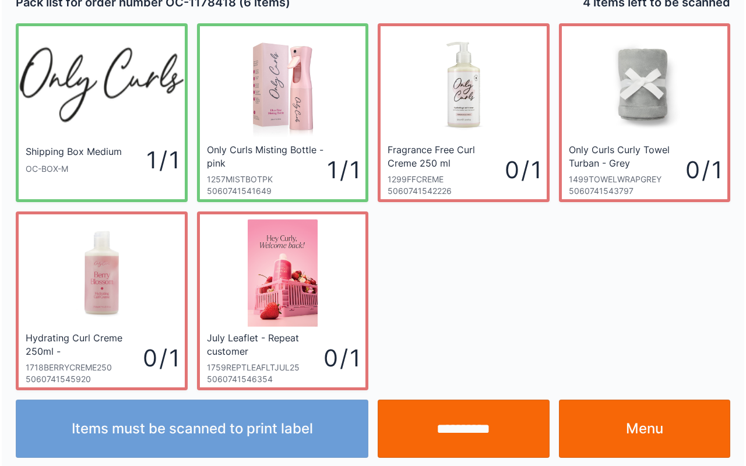
scroll to position [21, 0]
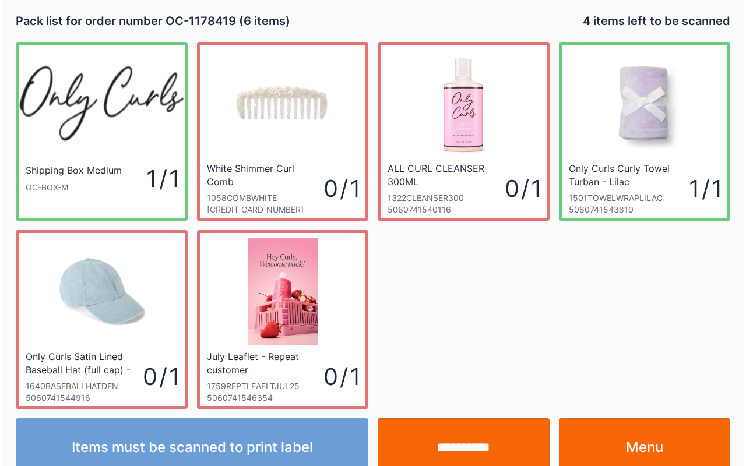
scroll to position [21, 0]
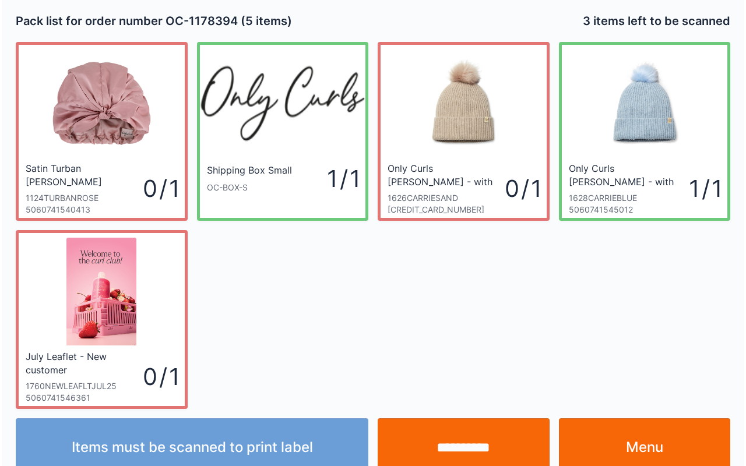
scroll to position [21, 0]
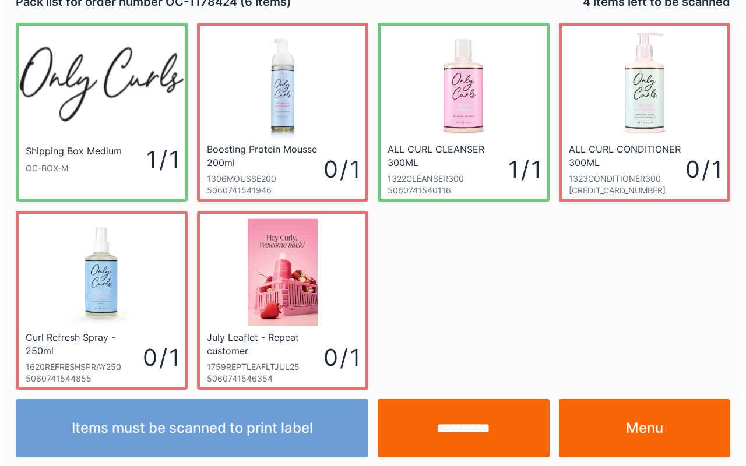
scroll to position [21, 0]
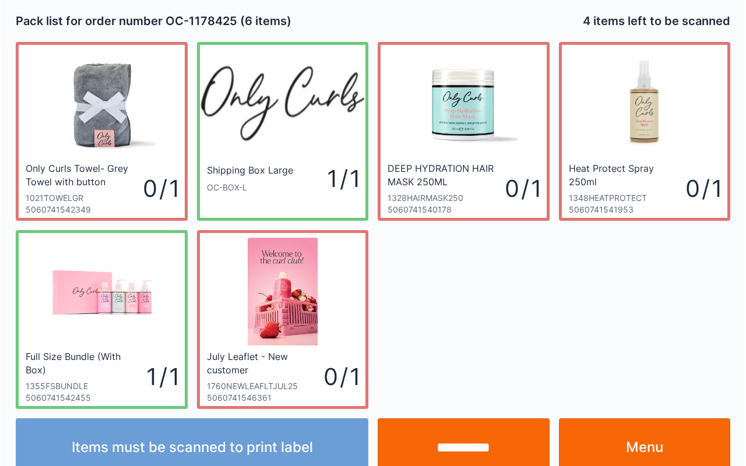
scroll to position [21, 0]
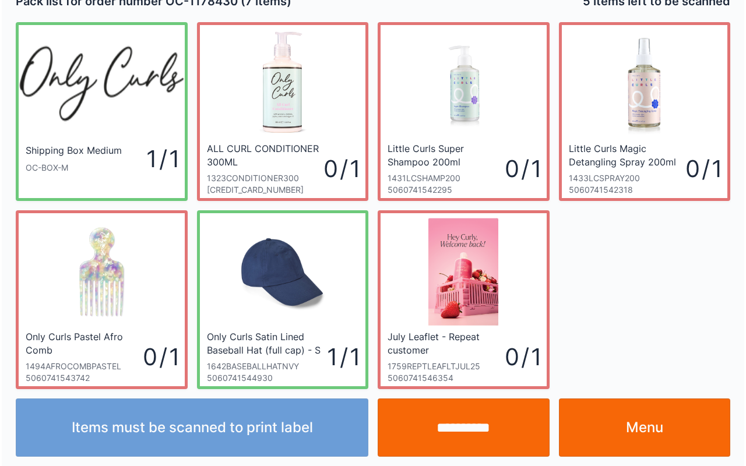
scroll to position [21, 0]
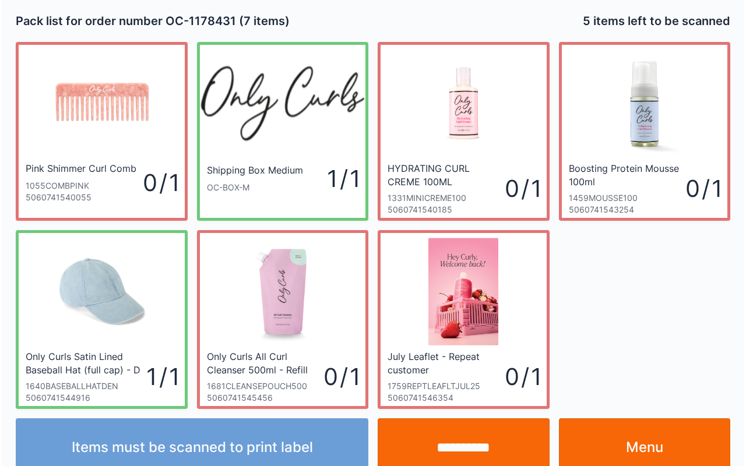
scroll to position [21, 0]
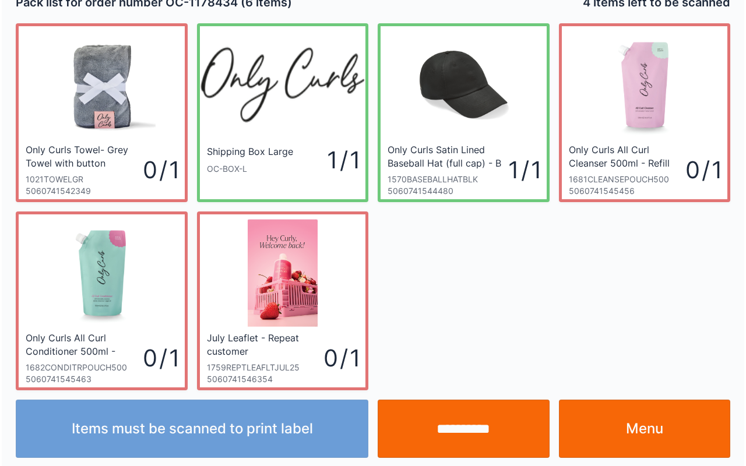
scroll to position [21, 0]
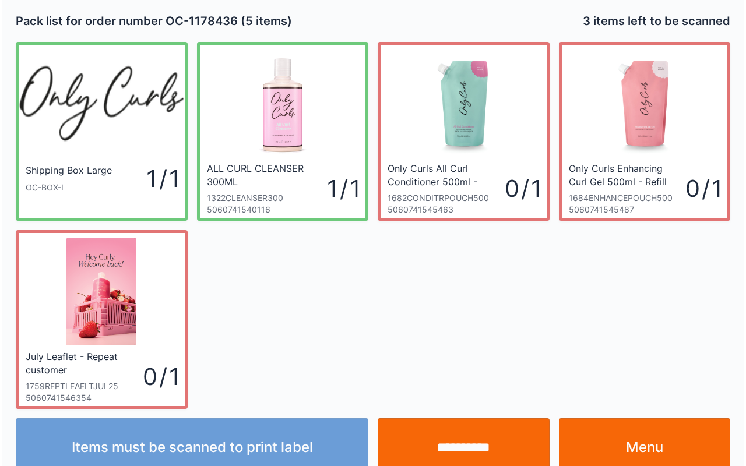
scroll to position [21, 0]
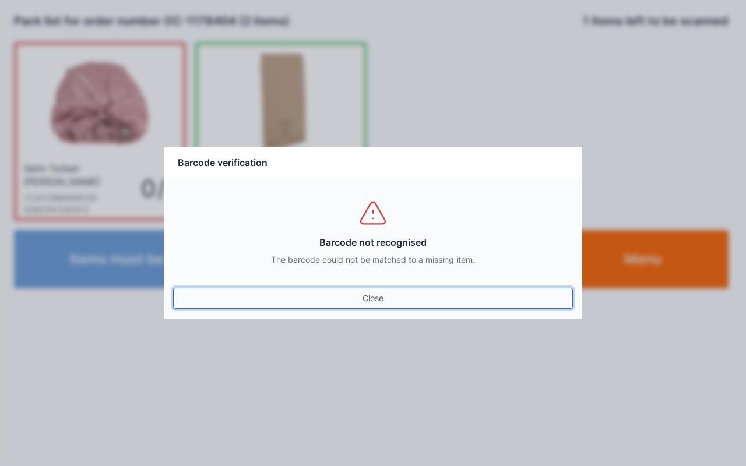
click at [365, 295] on link "Close" at bounding box center [373, 298] width 400 height 21
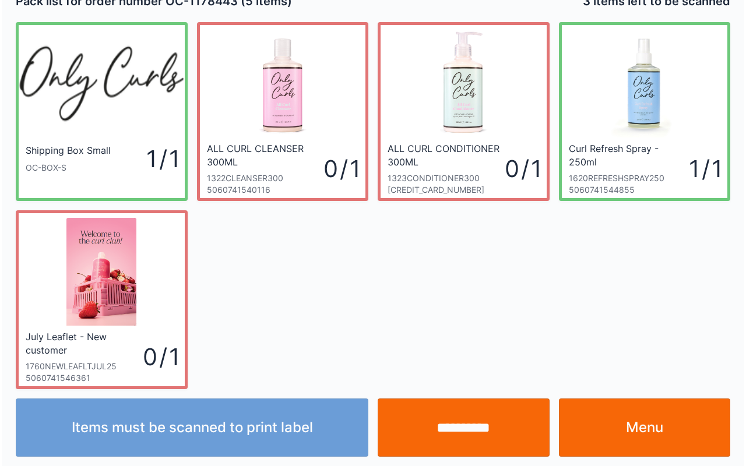
scroll to position [21, 0]
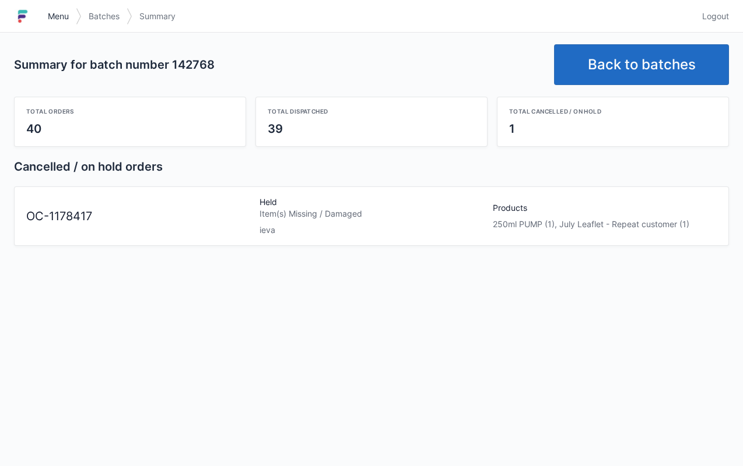
click at [58, 13] on span "Menu" at bounding box center [58, 16] width 21 height 12
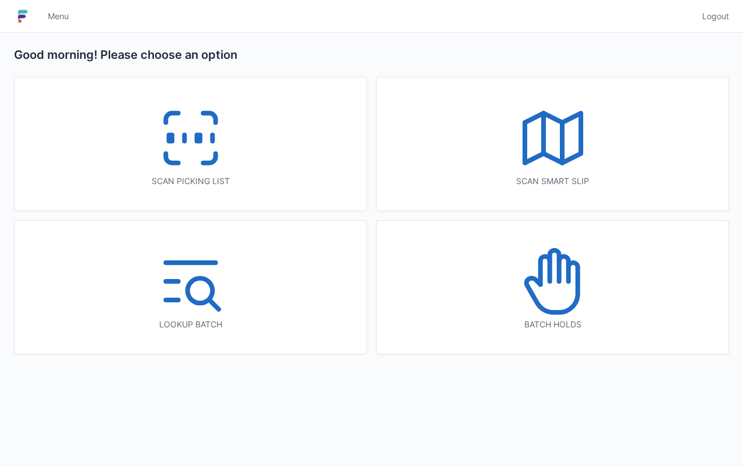
click at [548, 289] on icon at bounding box center [552, 281] width 75 height 75
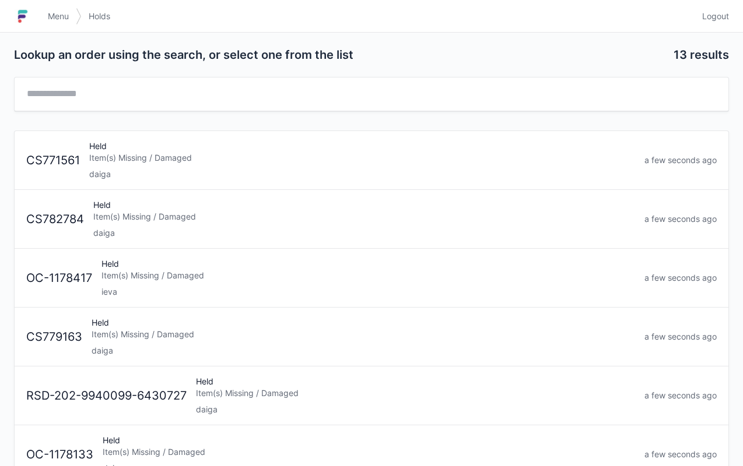
click at [152, 270] on div "Item(s) Missing / Damaged" at bounding box center [367, 276] width 533 height 12
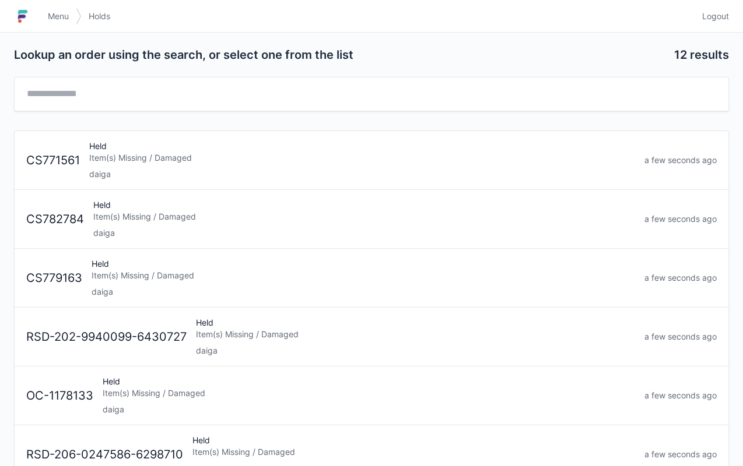
click at [49, 14] on span "Menu" at bounding box center [58, 16] width 21 height 12
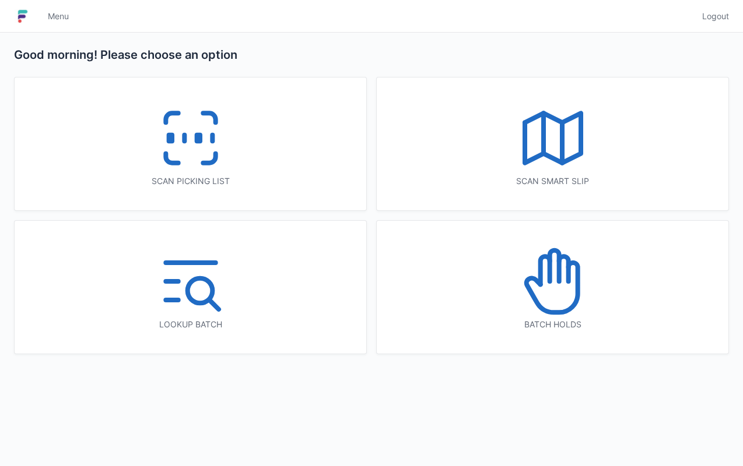
click at [179, 149] on icon at bounding box center [190, 138] width 75 height 75
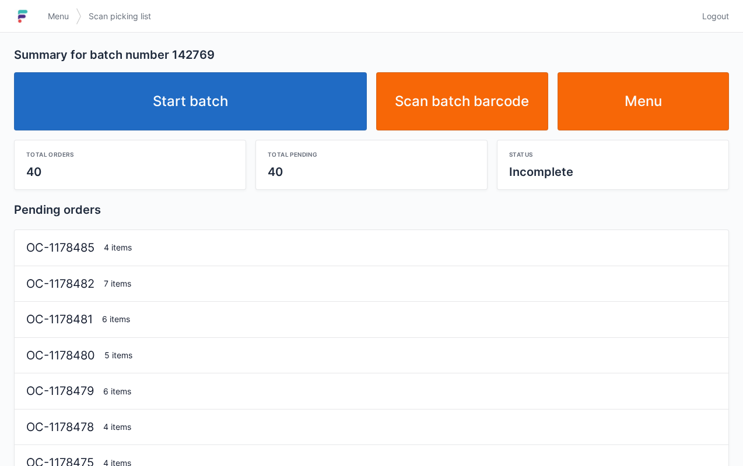
click at [188, 86] on link "Start batch" at bounding box center [190, 101] width 353 height 58
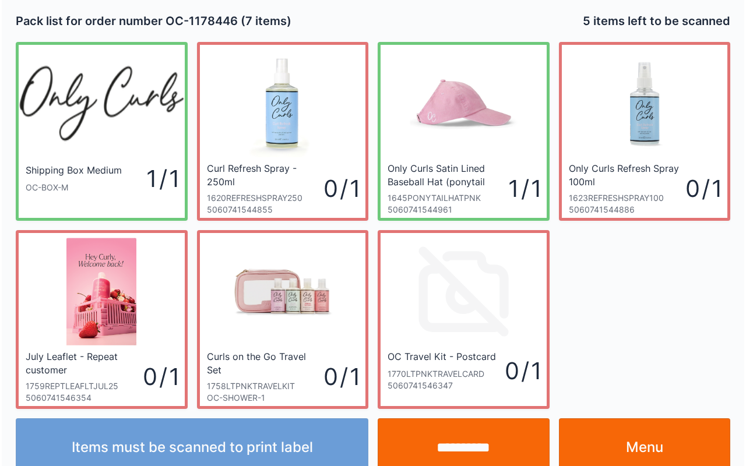
scroll to position [21, 0]
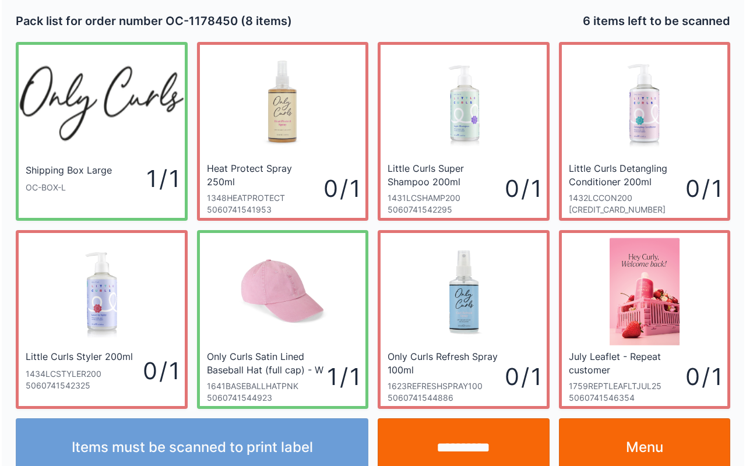
scroll to position [21, 0]
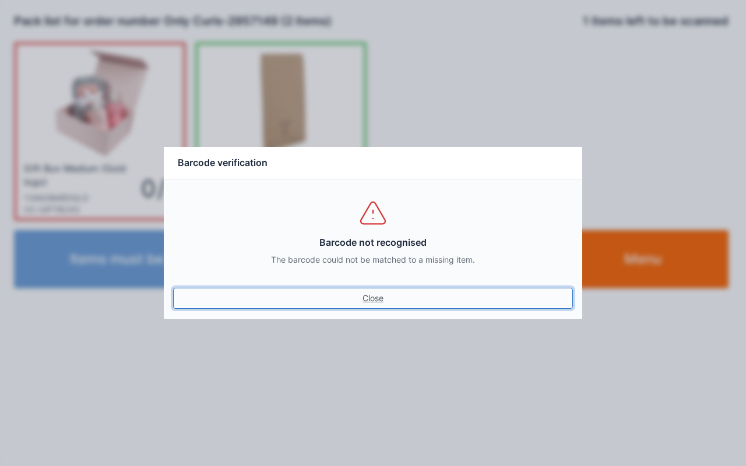
click at [381, 296] on link "Close" at bounding box center [373, 298] width 400 height 21
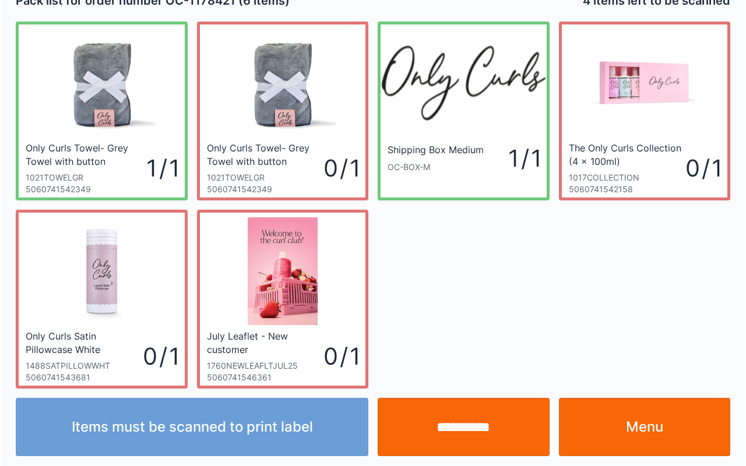
scroll to position [21, 0]
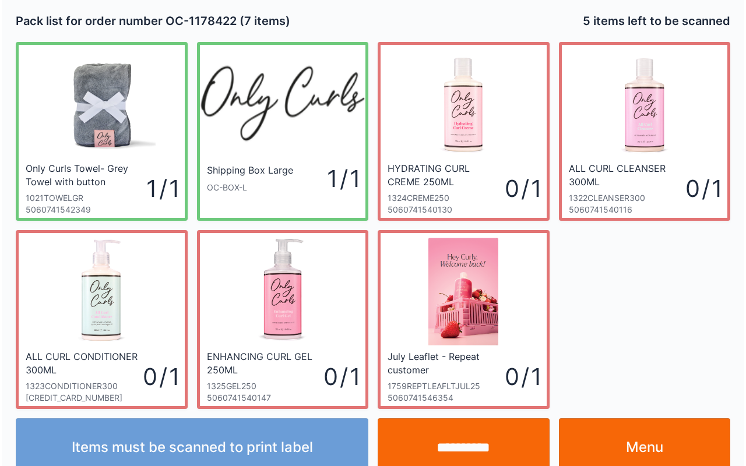
scroll to position [21, 0]
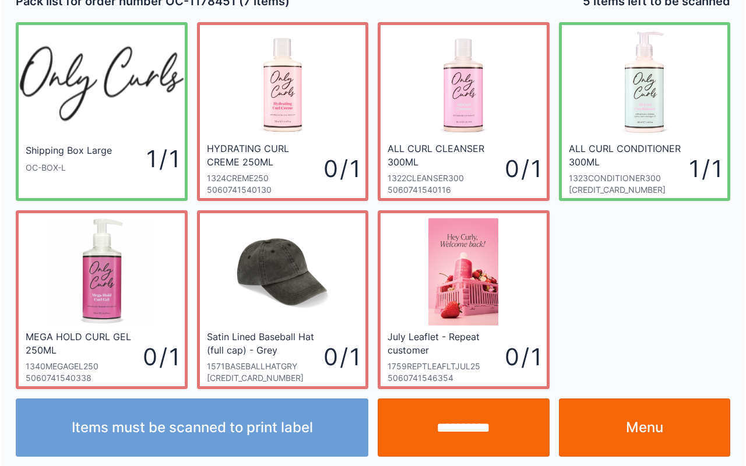
scroll to position [21, 0]
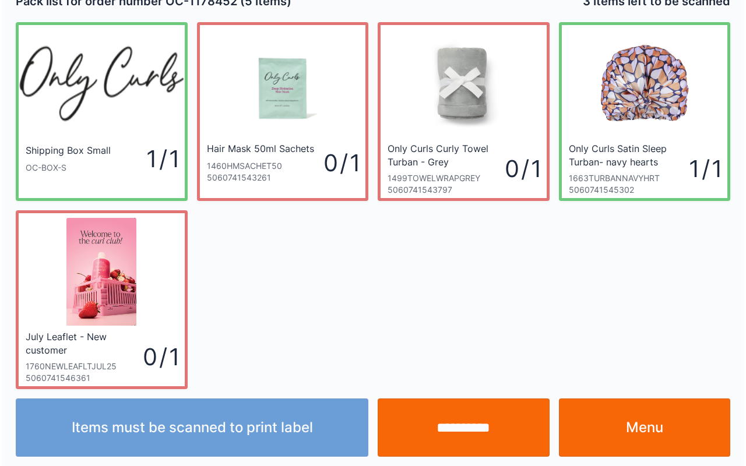
scroll to position [21, 0]
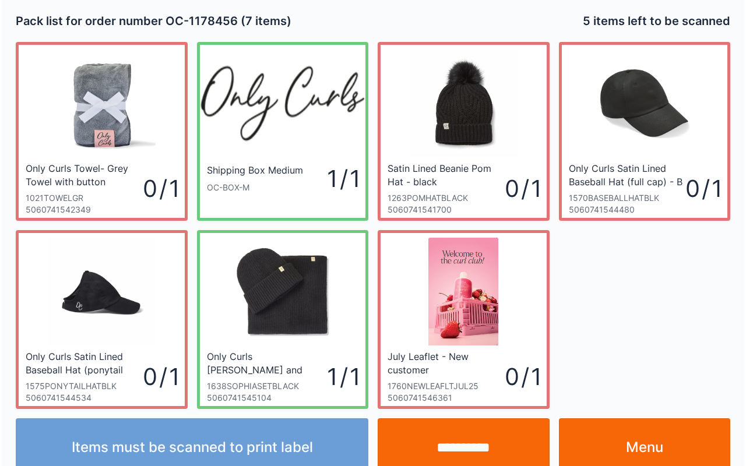
scroll to position [21, 0]
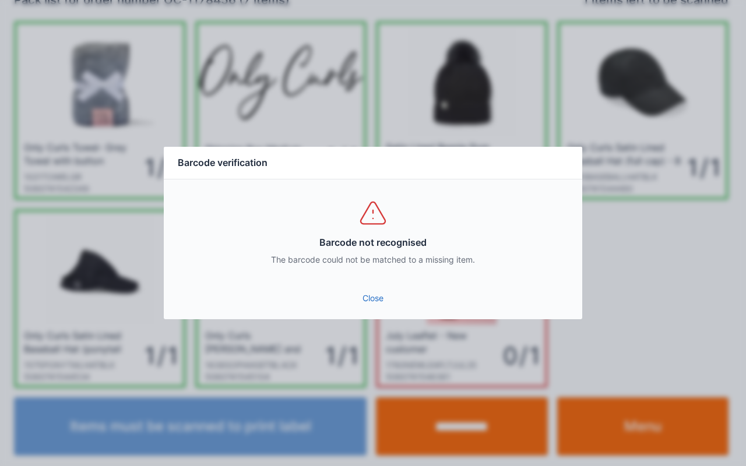
click at [373, 290] on link "Close" at bounding box center [373, 298] width 400 height 21
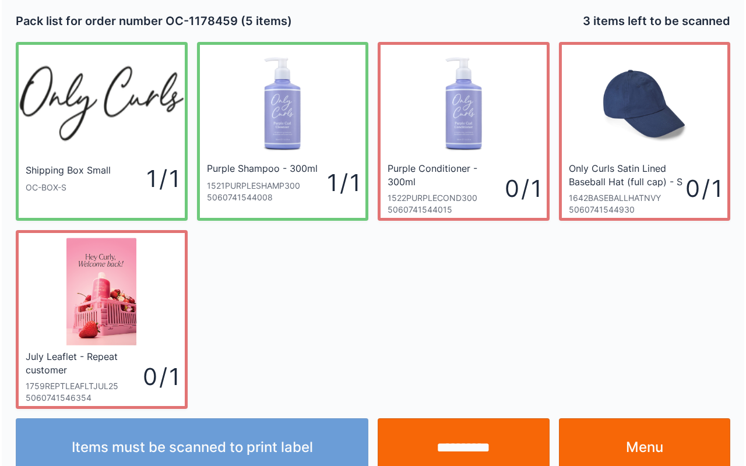
scroll to position [21, 0]
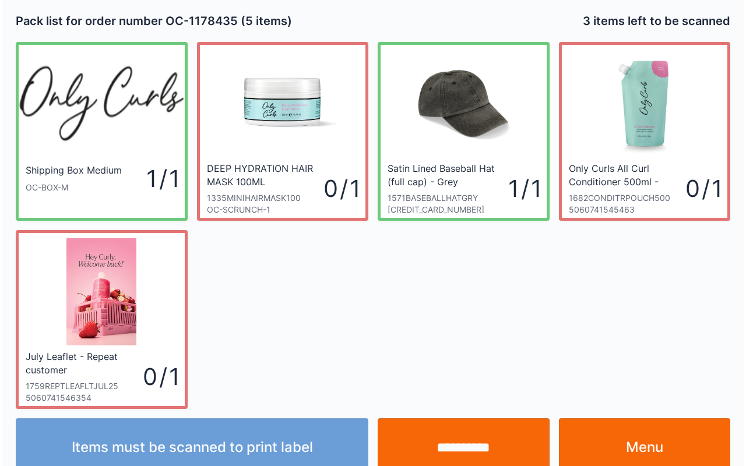
scroll to position [21, 0]
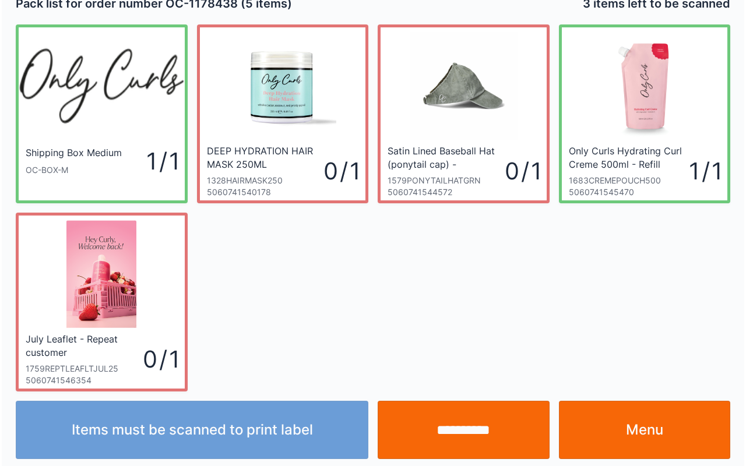
scroll to position [21, 0]
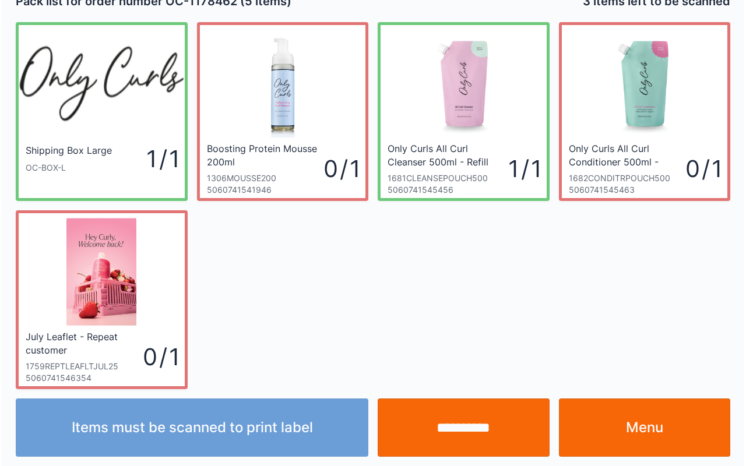
scroll to position [21, 0]
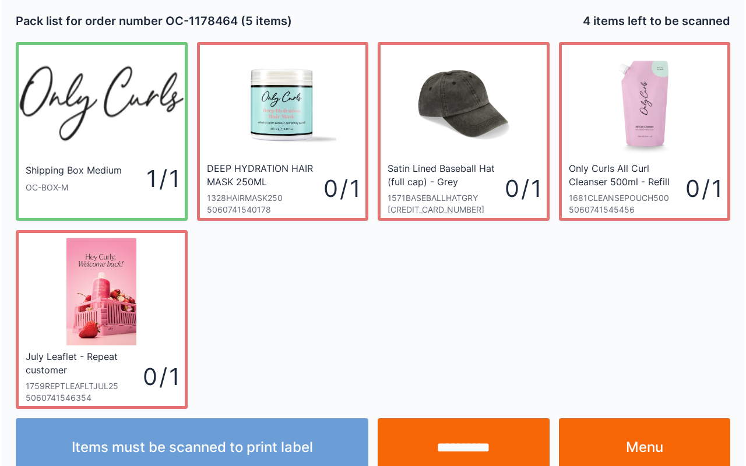
scroll to position [21, 0]
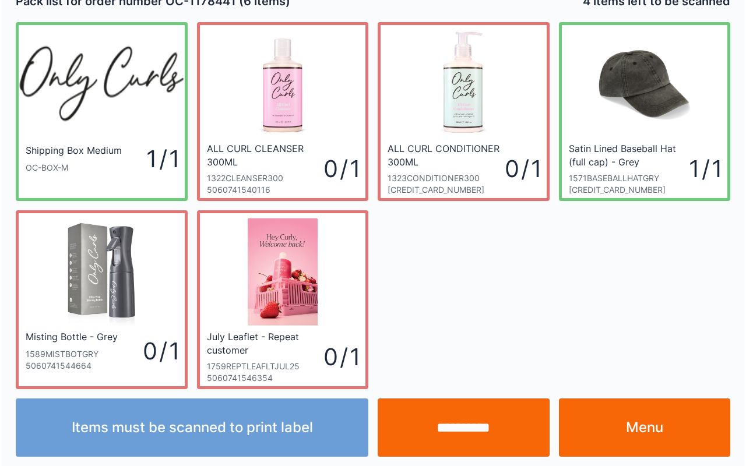
scroll to position [21, 0]
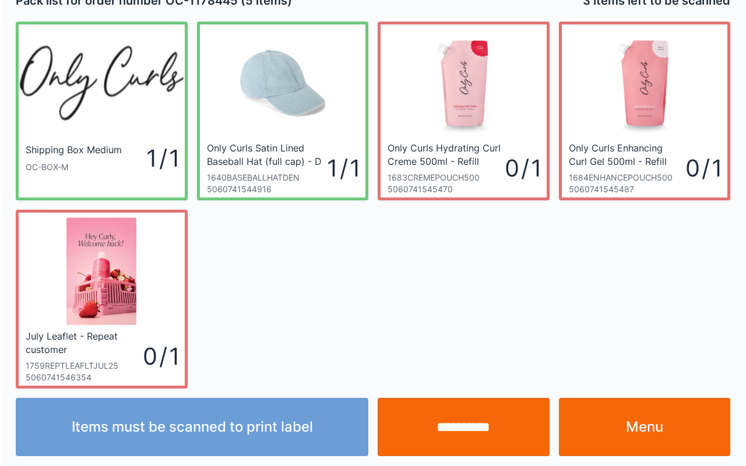
scroll to position [21, 0]
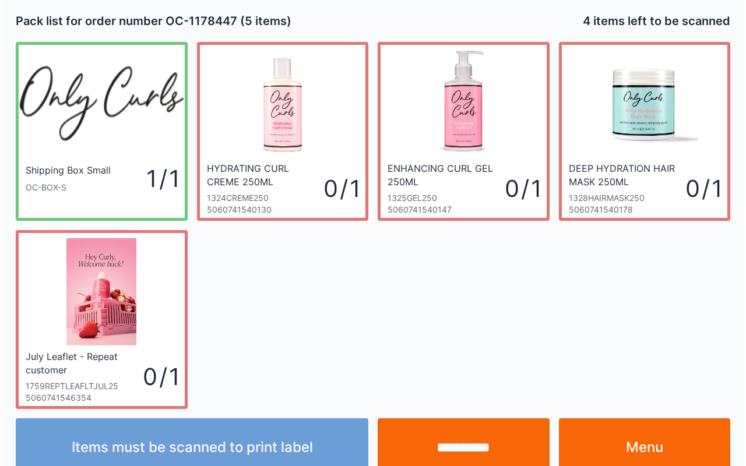
scroll to position [21, 0]
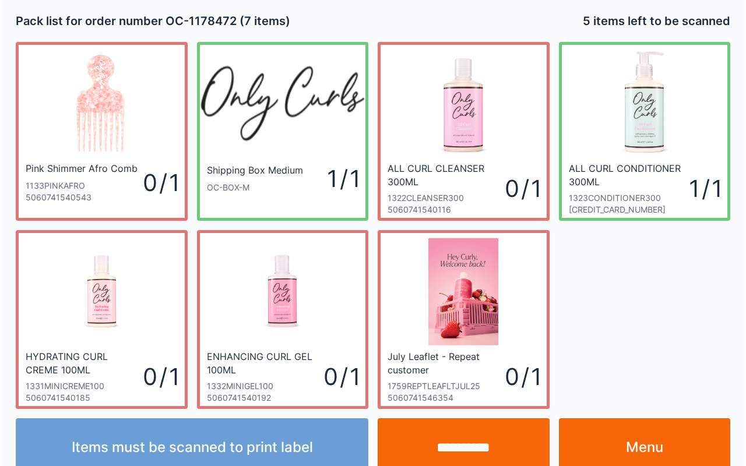
scroll to position [21, 0]
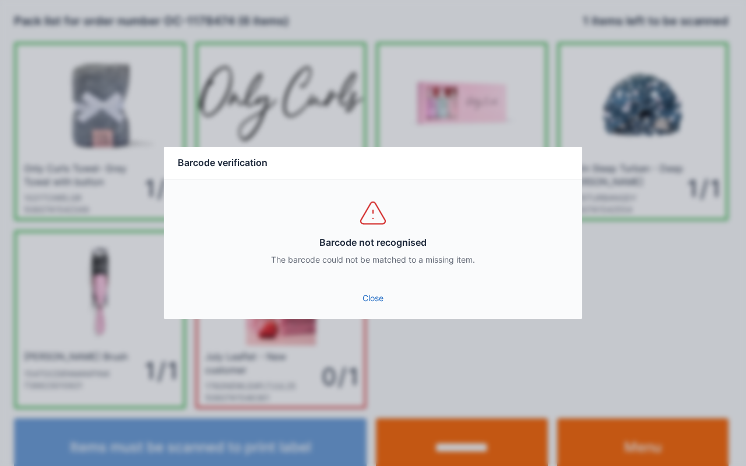
click at [358, 277] on div "Barcode not recognised The barcode could not be matched to a missing item." at bounding box center [373, 232] width 419 height 105
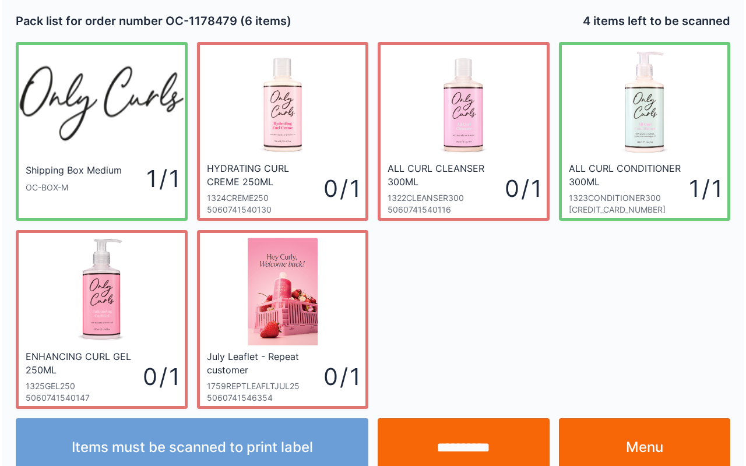
scroll to position [21, 0]
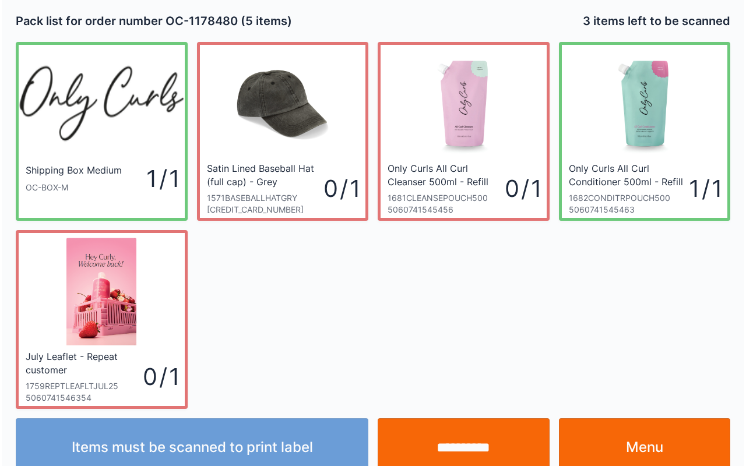
scroll to position [21, 0]
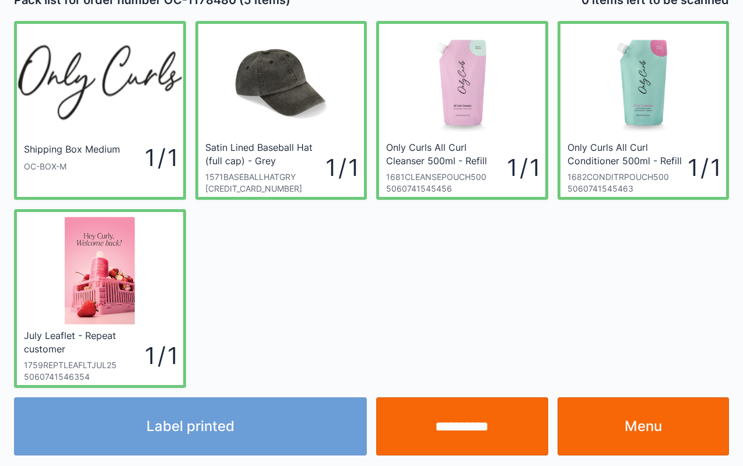
click at [448, 416] on input "**********" at bounding box center [462, 427] width 172 height 58
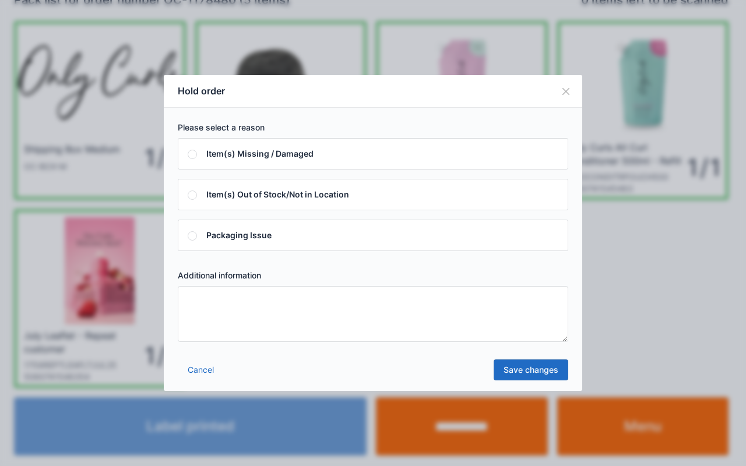
click at [541, 313] on textarea at bounding box center [373, 314] width 391 height 56
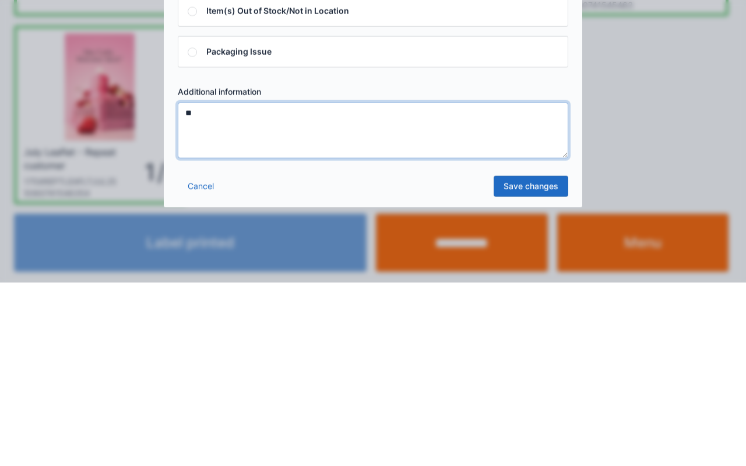
type textarea "**"
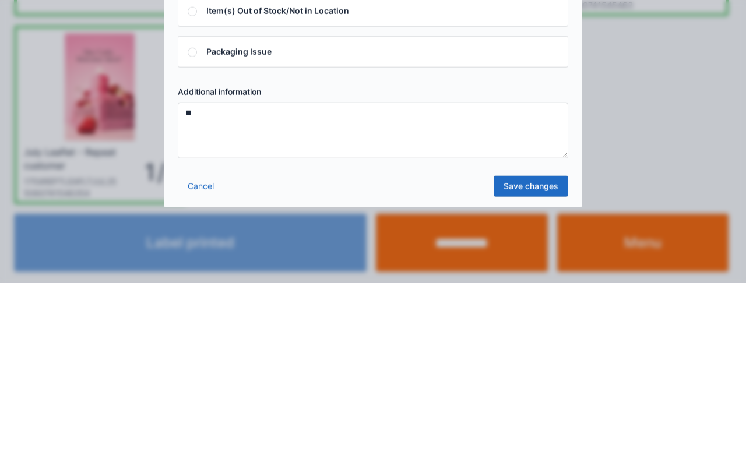
click at [531, 372] on link "Save changes" at bounding box center [531, 370] width 75 height 21
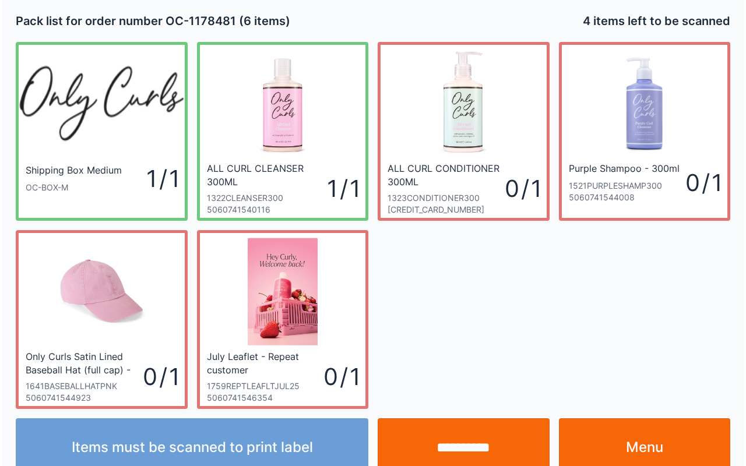
scroll to position [21, 0]
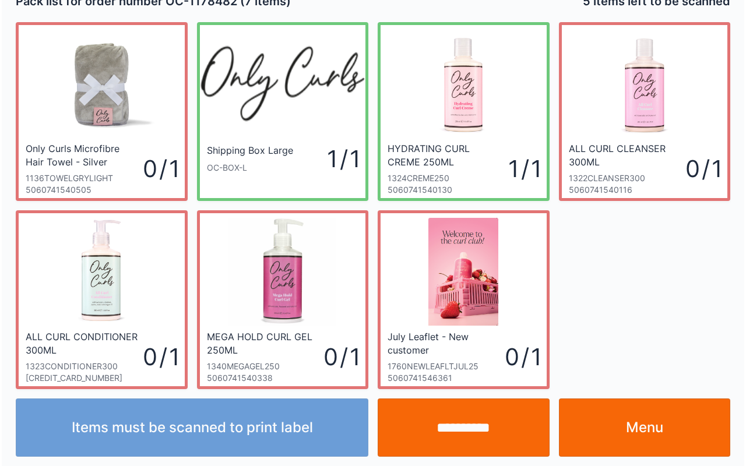
scroll to position [21, 0]
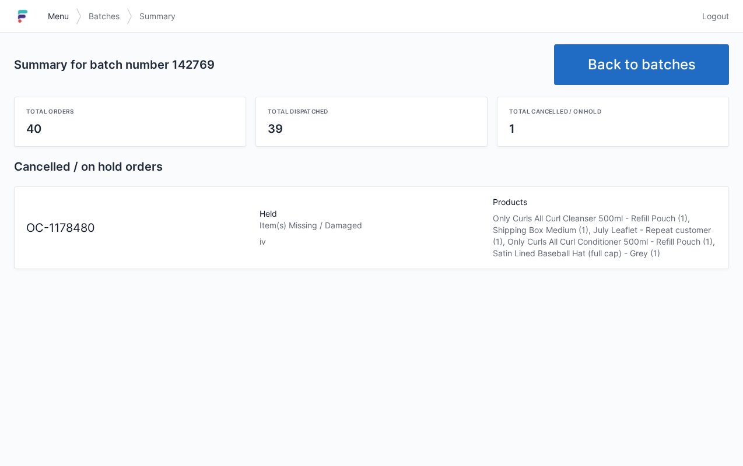
click at [52, 9] on link "Menu" at bounding box center [58, 16] width 35 height 21
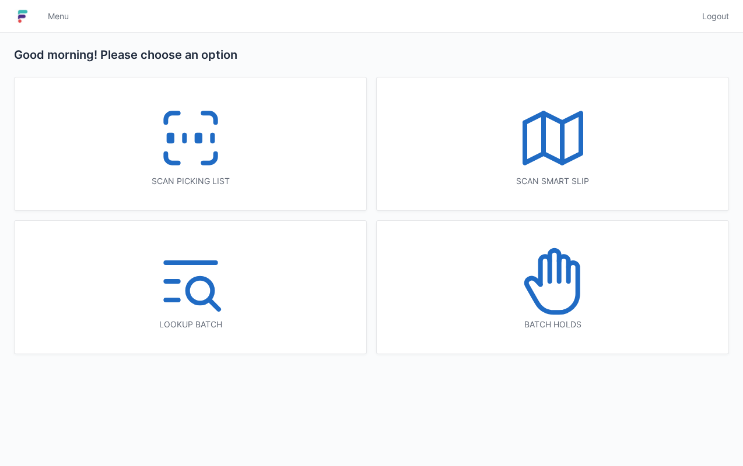
click at [526, 268] on icon at bounding box center [552, 281] width 75 height 75
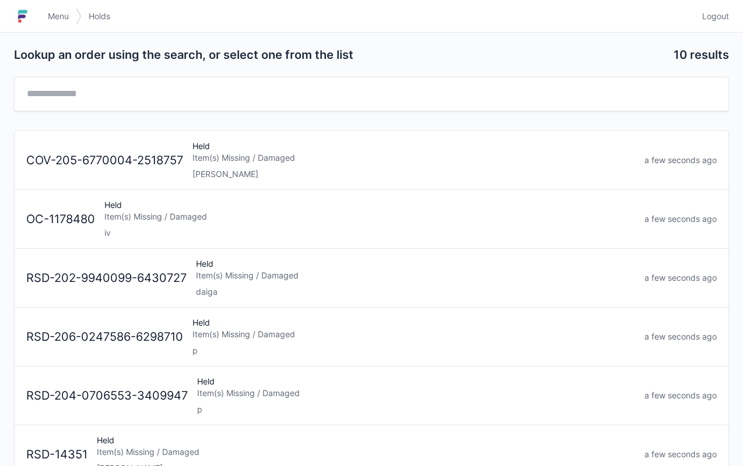
click at [147, 227] on div "iv" at bounding box center [369, 233] width 530 height 12
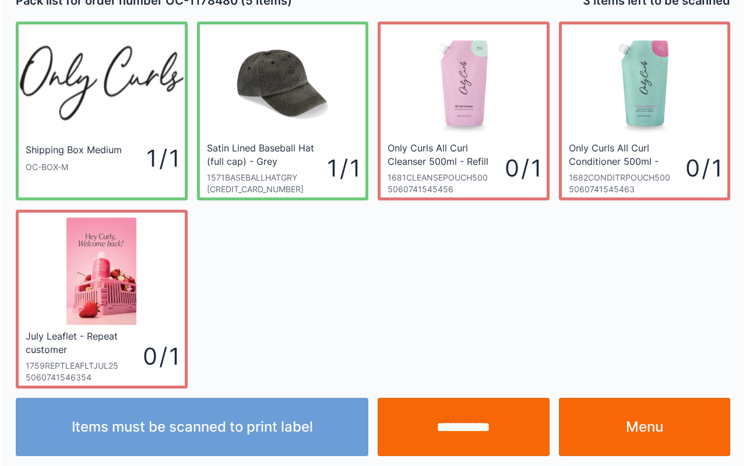
scroll to position [21, 0]
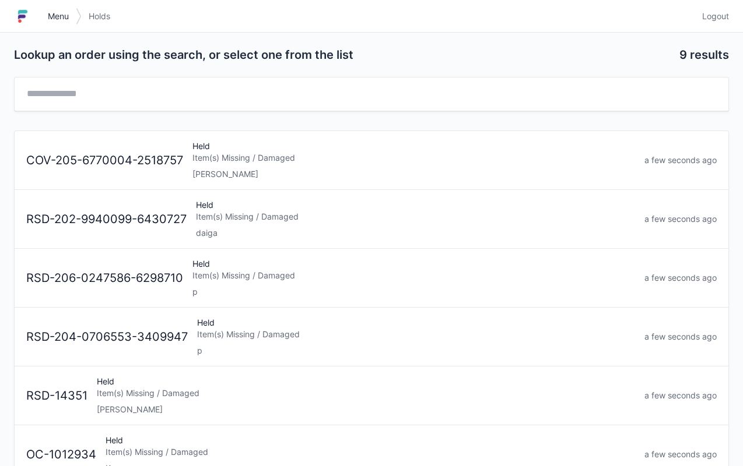
click at [54, 17] on span "Menu" at bounding box center [58, 16] width 21 height 12
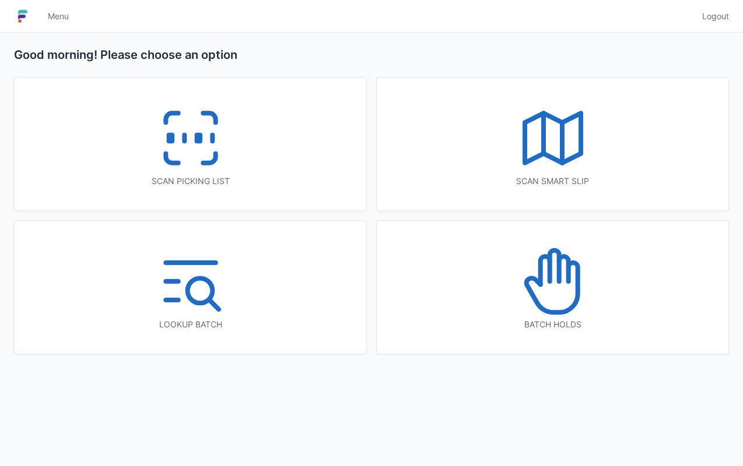
click at [191, 133] on icon at bounding box center [190, 138] width 75 height 75
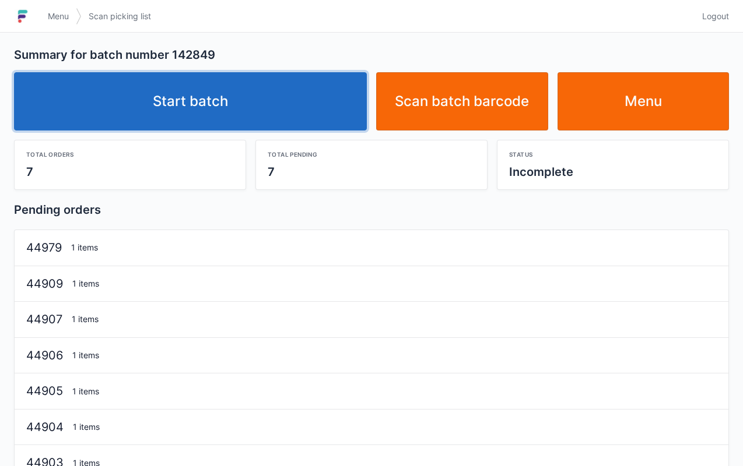
click at [226, 93] on link "Start batch" at bounding box center [190, 101] width 353 height 58
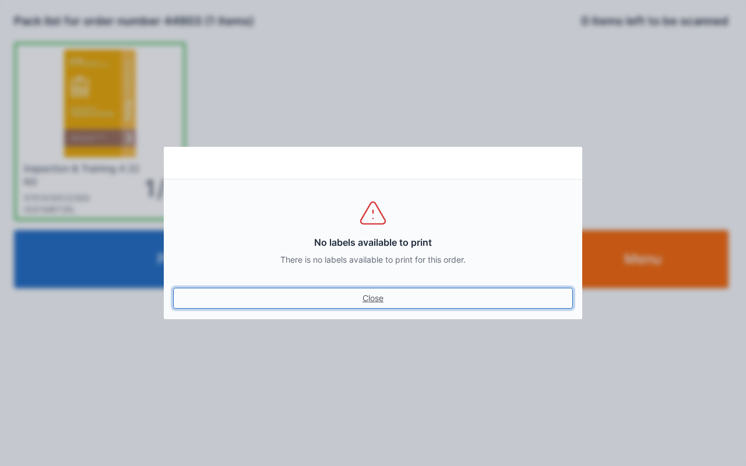
click at [392, 293] on link "Close" at bounding box center [373, 298] width 400 height 21
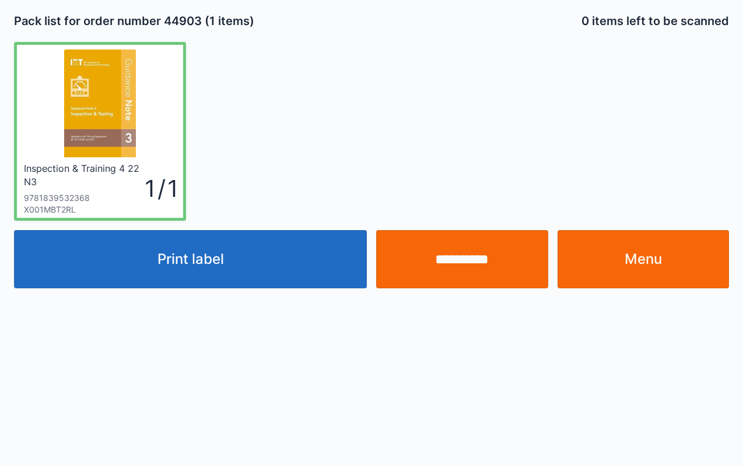
click at [460, 261] on input "**********" at bounding box center [462, 259] width 172 height 58
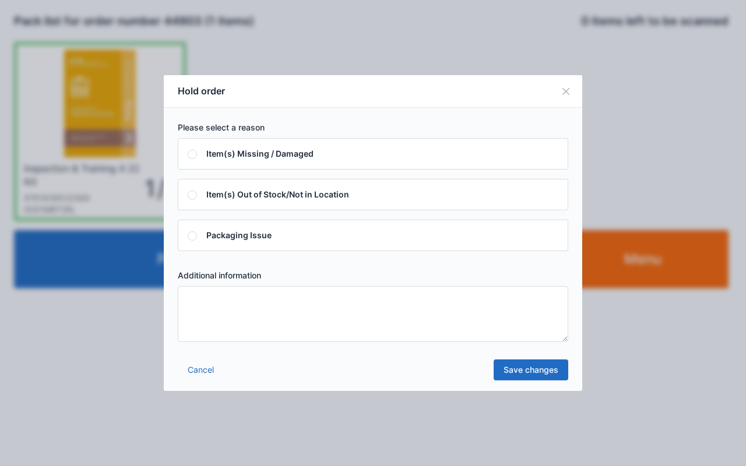
click at [429, 300] on textarea at bounding box center [373, 314] width 391 height 56
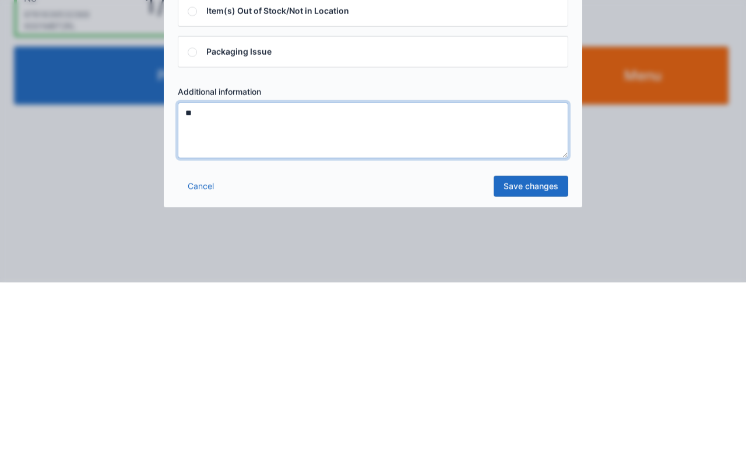
type textarea "**"
click at [532, 367] on link "Save changes" at bounding box center [531, 370] width 75 height 21
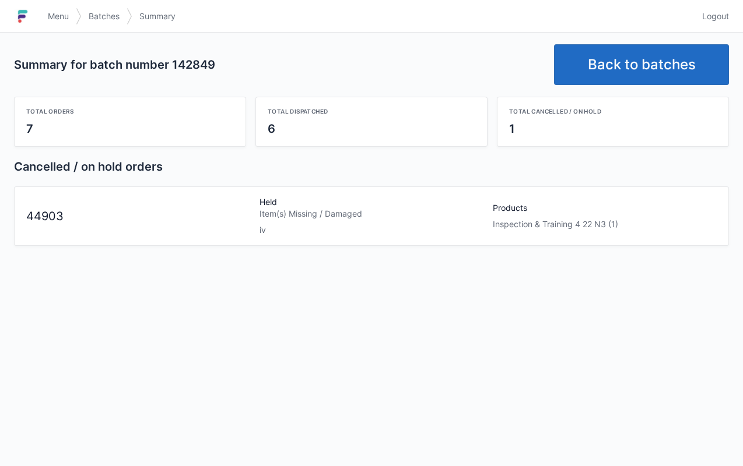
click at [627, 51] on link "Back to batches" at bounding box center [641, 64] width 175 height 41
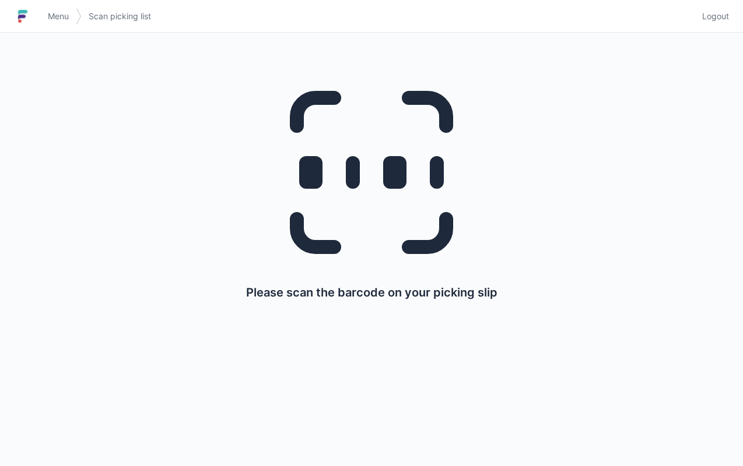
click at [48, 6] on link "Menu" at bounding box center [58, 16] width 35 height 21
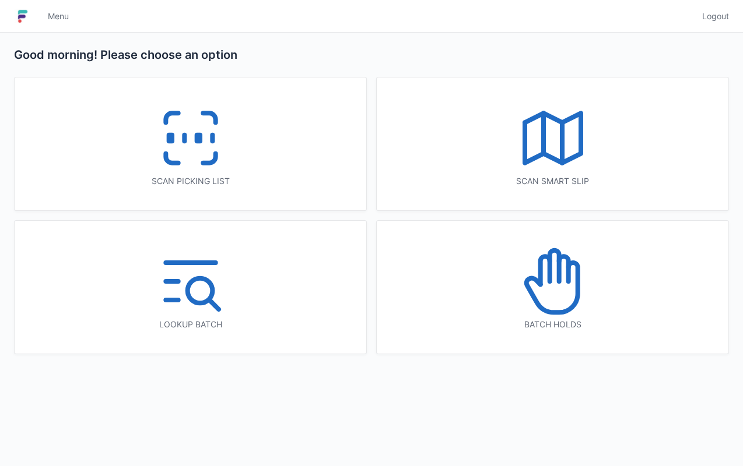
click at [548, 289] on icon at bounding box center [552, 281] width 75 height 75
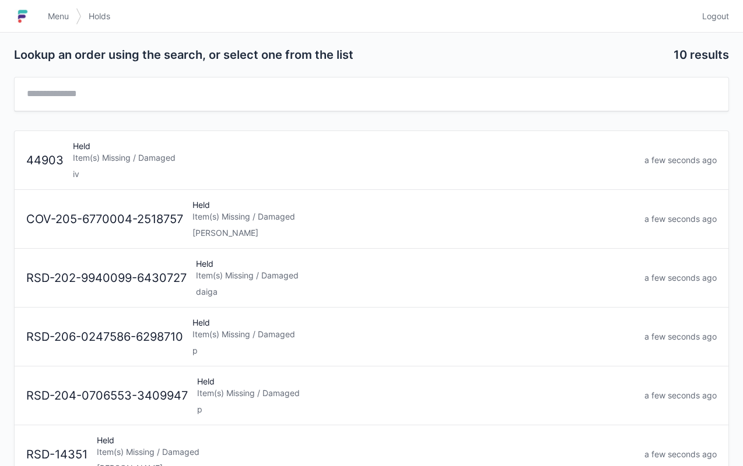
click at [104, 152] on div "Item(s) Missing / Damaged" at bounding box center [354, 158] width 562 height 12
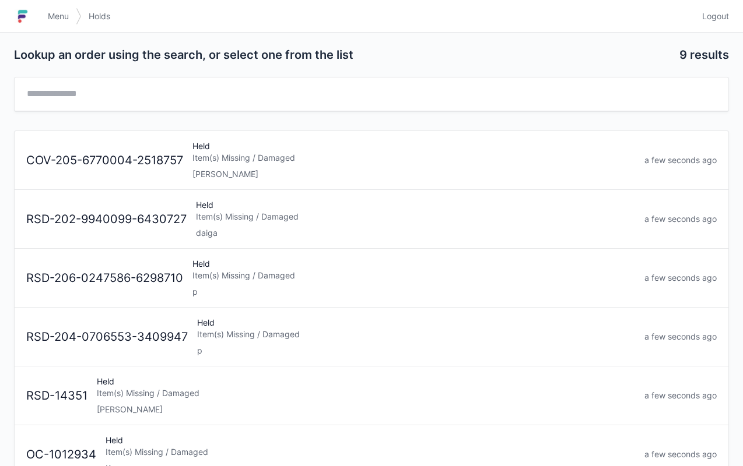
click at [57, 21] on span "Menu" at bounding box center [58, 16] width 21 height 12
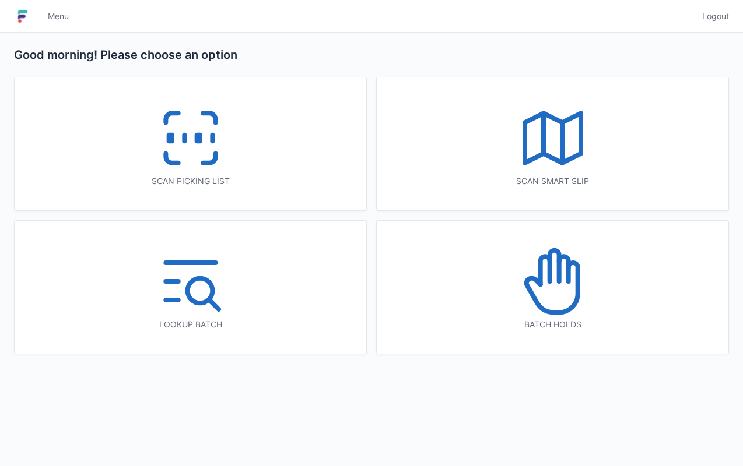
click at [193, 149] on icon at bounding box center [190, 138] width 75 height 75
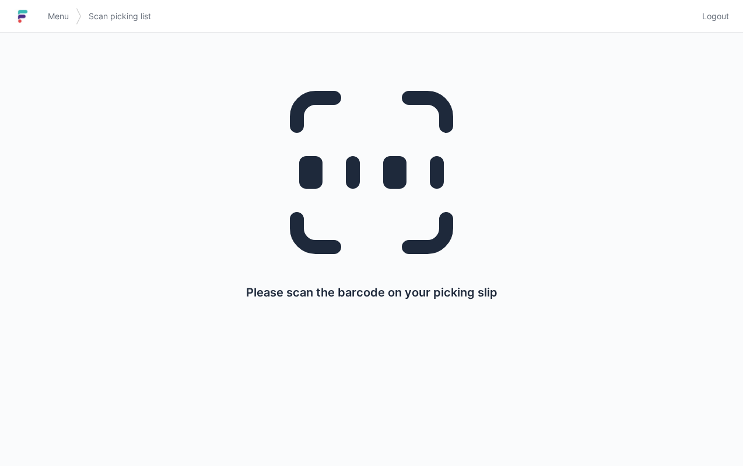
click at [68, 10] on span "Menu" at bounding box center [58, 16] width 21 height 12
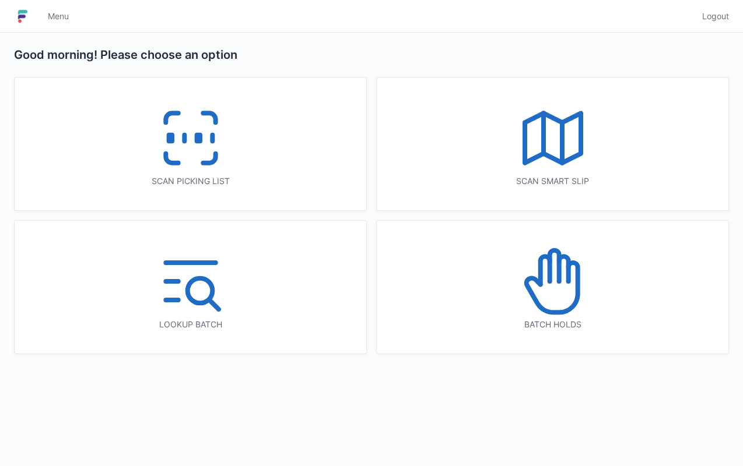
click at [546, 128] on icon at bounding box center [552, 138] width 75 height 75
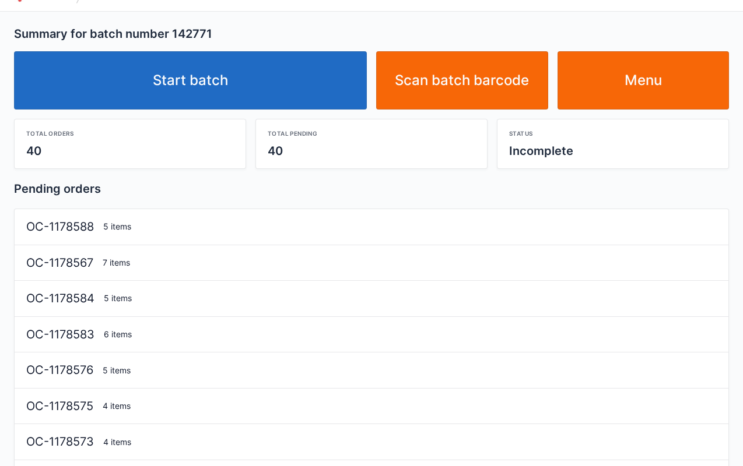
scroll to position [23, 0]
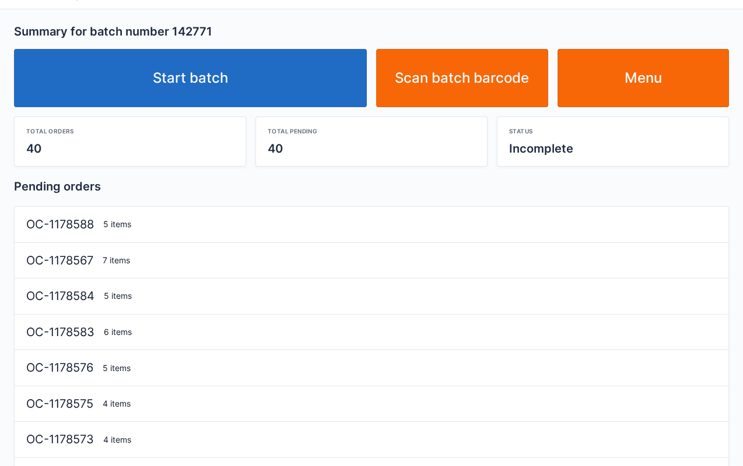
click at [227, 78] on link "Start batch" at bounding box center [190, 78] width 353 height 58
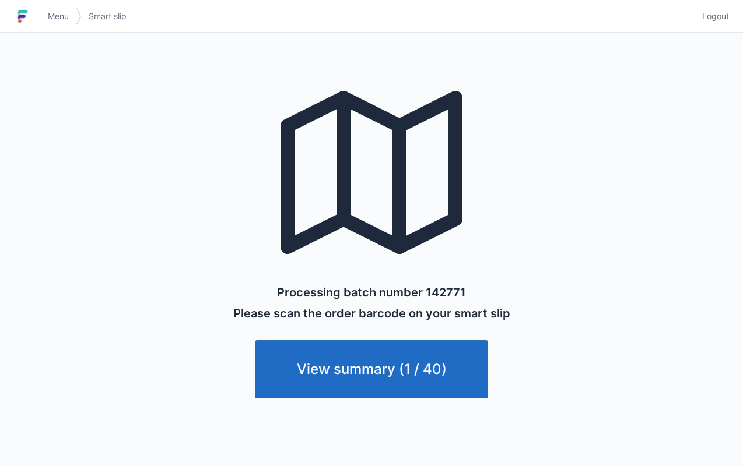
click at [65, 16] on span "Menu" at bounding box center [58, 16] width 21 height 12
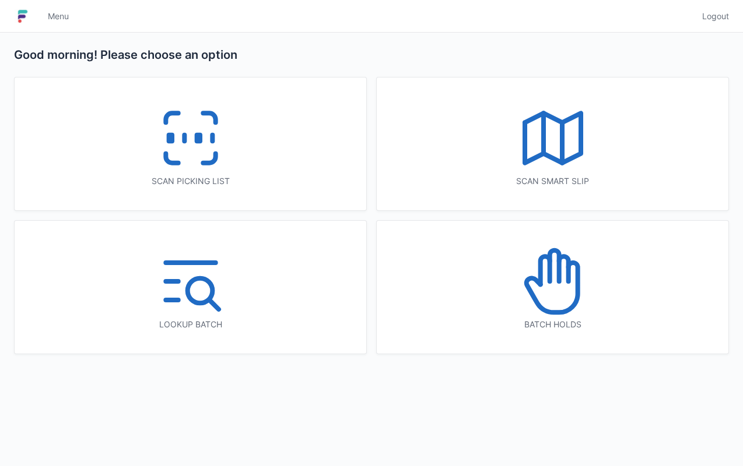
click at [198, 127] on icon at bounding box center [190, 138] width 75 height 75
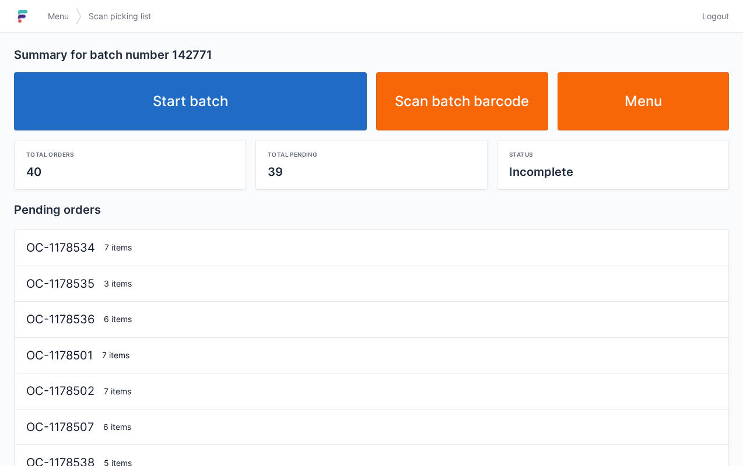
click at [201, 94] on link "Start batch" at bounding box center [190, 101] width 353 height 58
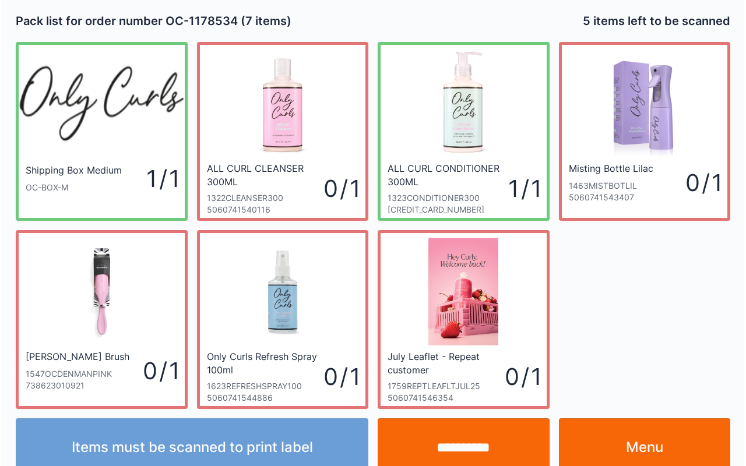
scroll to position [21, 0]
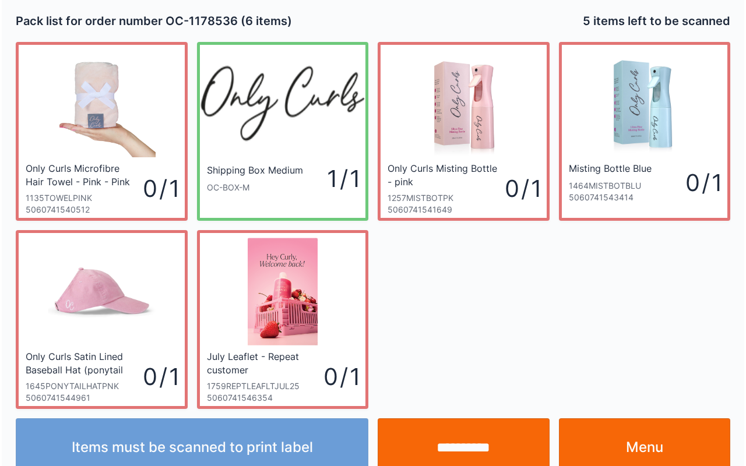
scroll to position [21, 0]
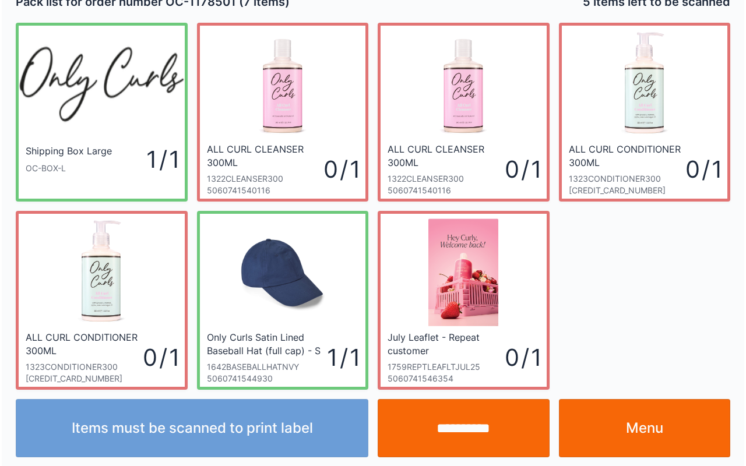
scroll to position [21, 0]
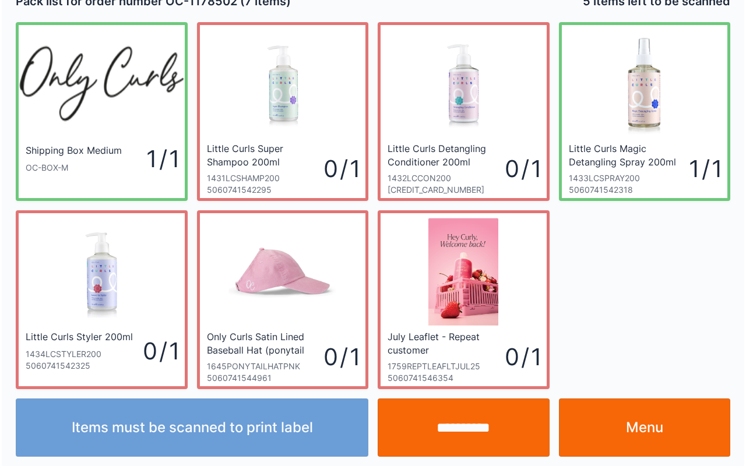
scroll to position [21, 0]
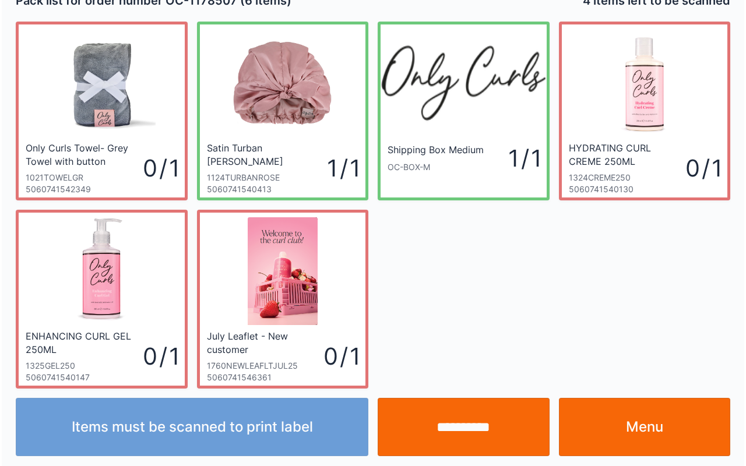
scroll to position [21, 0]
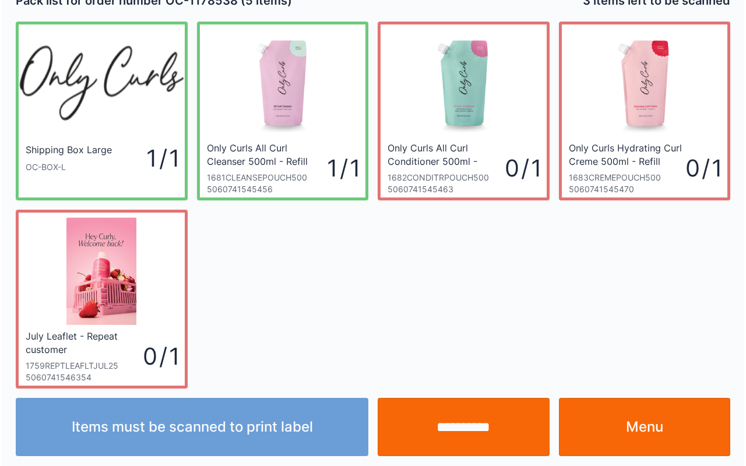
scroll to position [21, 0]
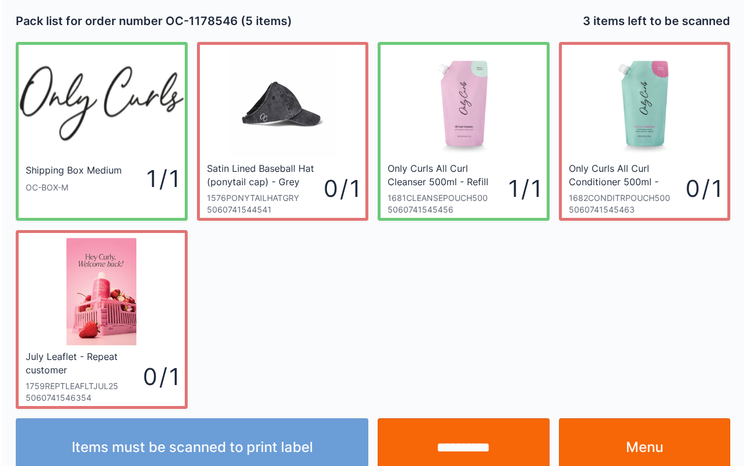
scroll to position [21, 0]
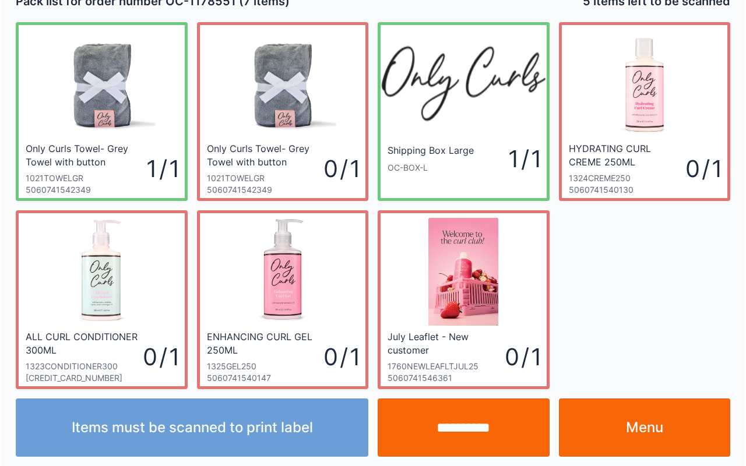
scroll to position [21, 0]
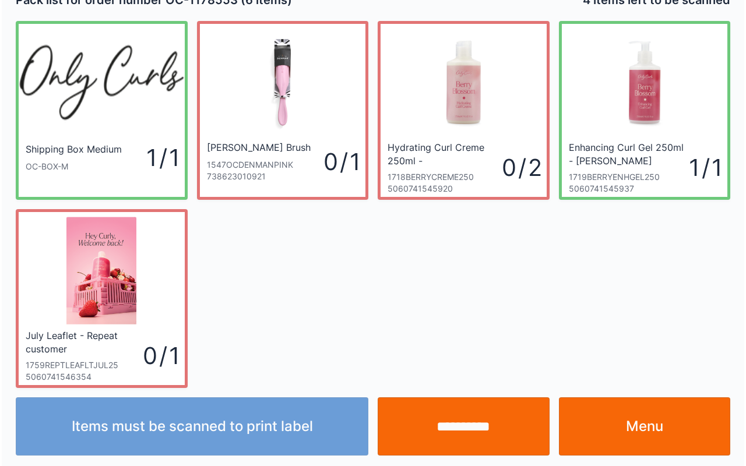
scroll to position [21, 0]
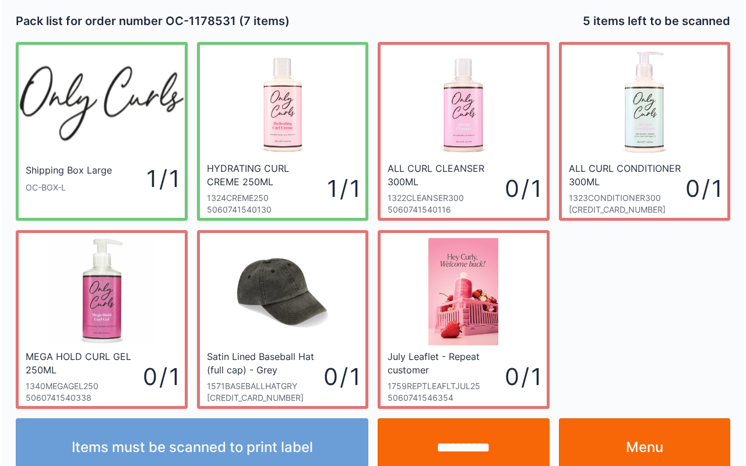
scroll to position [21, 0]
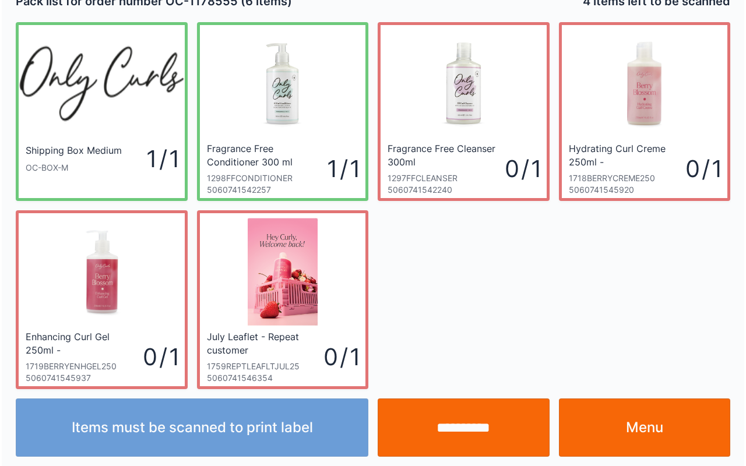
scroll to position [21, 0]
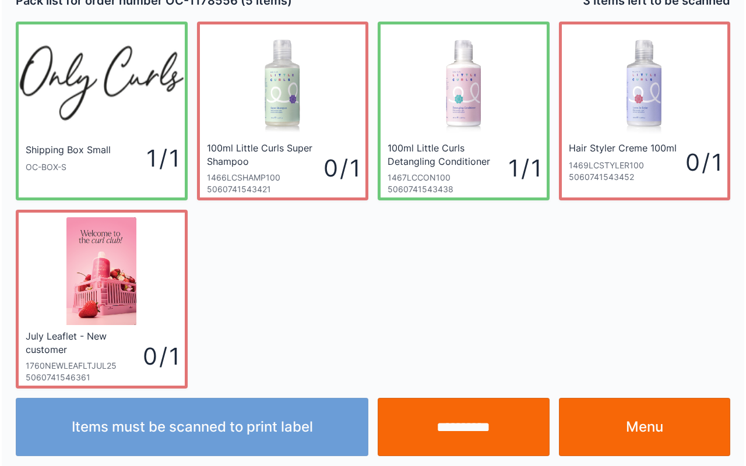
scroll to position [21, 0]
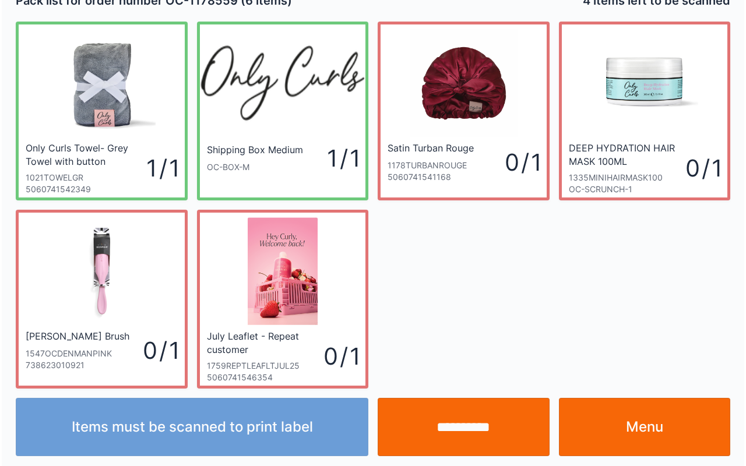
scroll to position [21, 0]
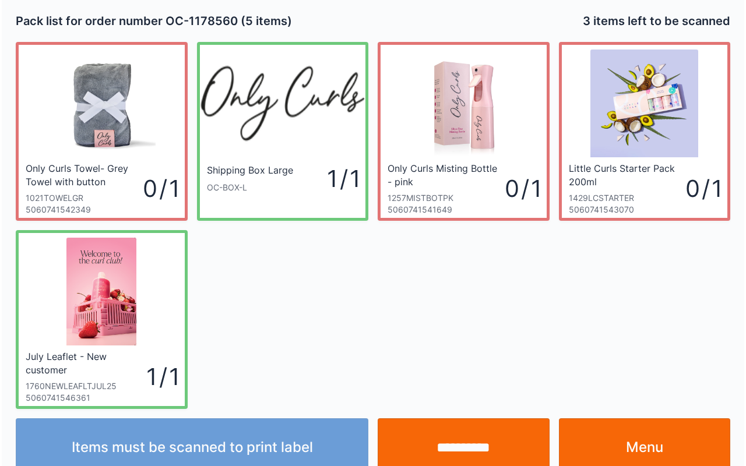
scroll to position [21, 0]
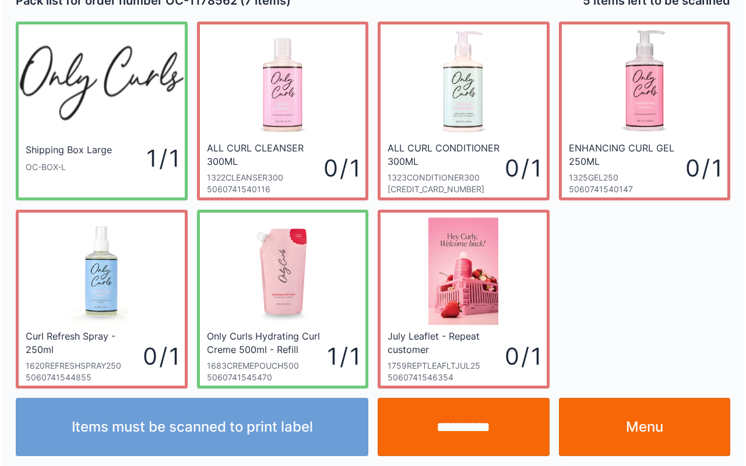
scroll to position [21, 0]
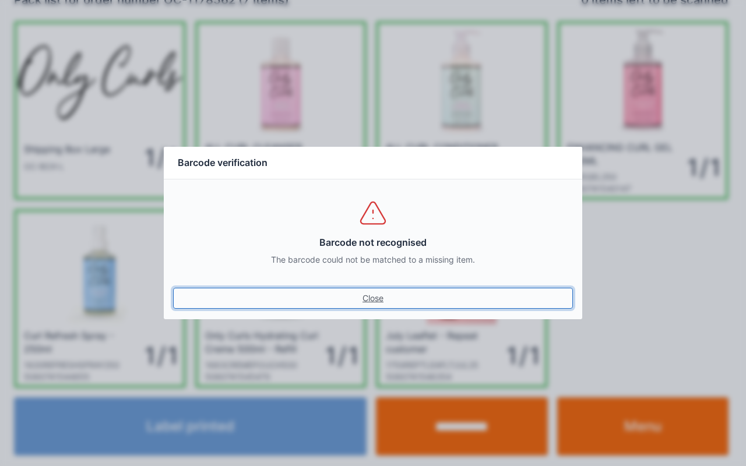
click at [372, 290] on link "Close" at bounding box center [373, 298] width 400 height 21
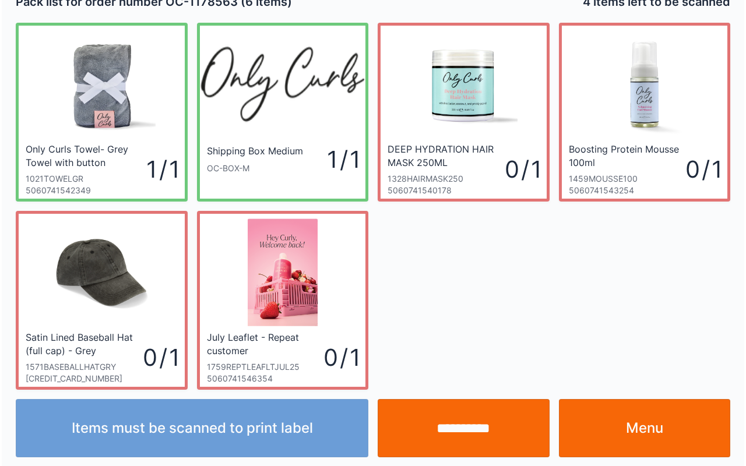
scroll to position [21, 0]
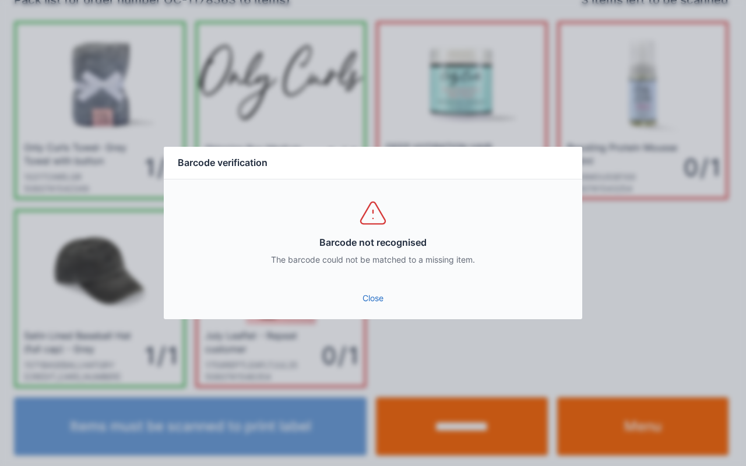
click at [359, 295] on link "Close" at bounding box center [373, 298] width 400 height 21
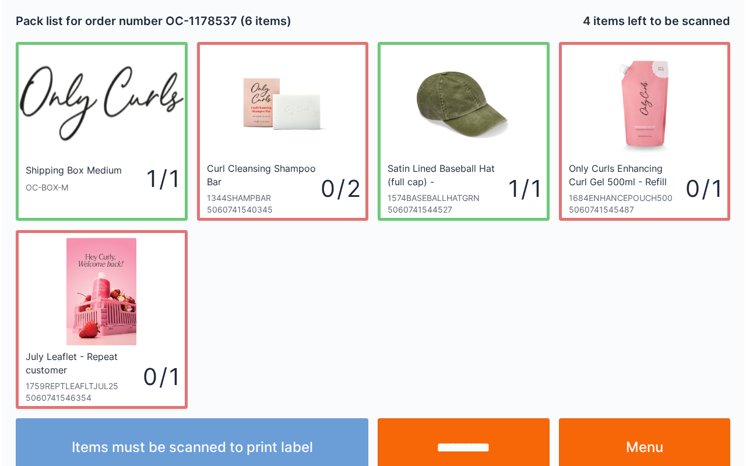
scroll to position [21, 0]
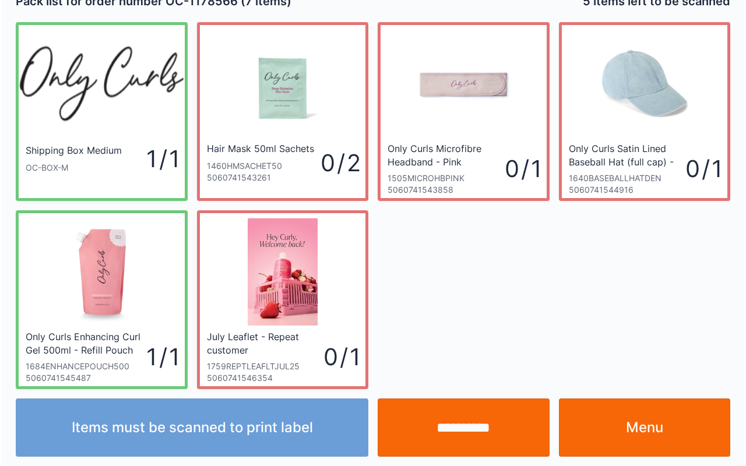
scroll to position [21, 0]
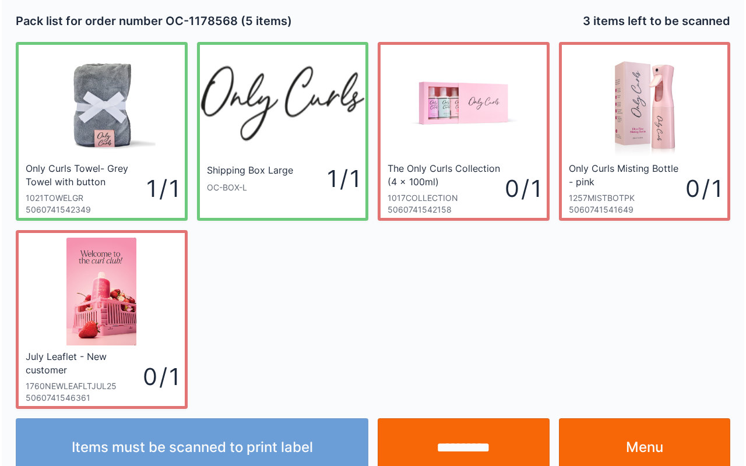
scroll to position [21, 0]
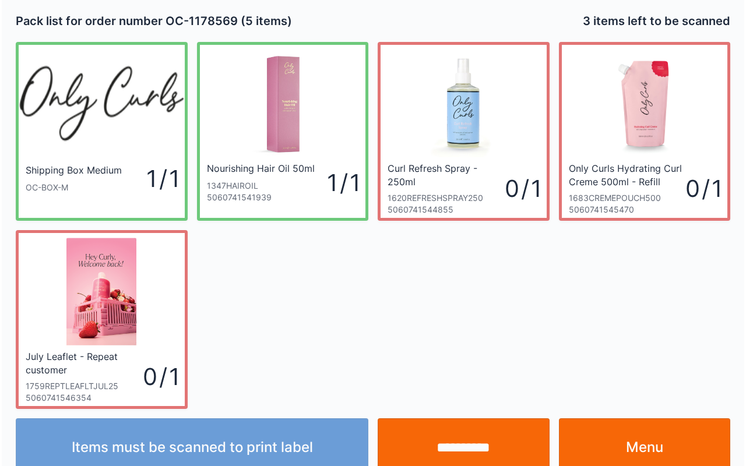
scroll to position [21, 0]
